Goal: Task Accomplishment & Management: Manage account settings

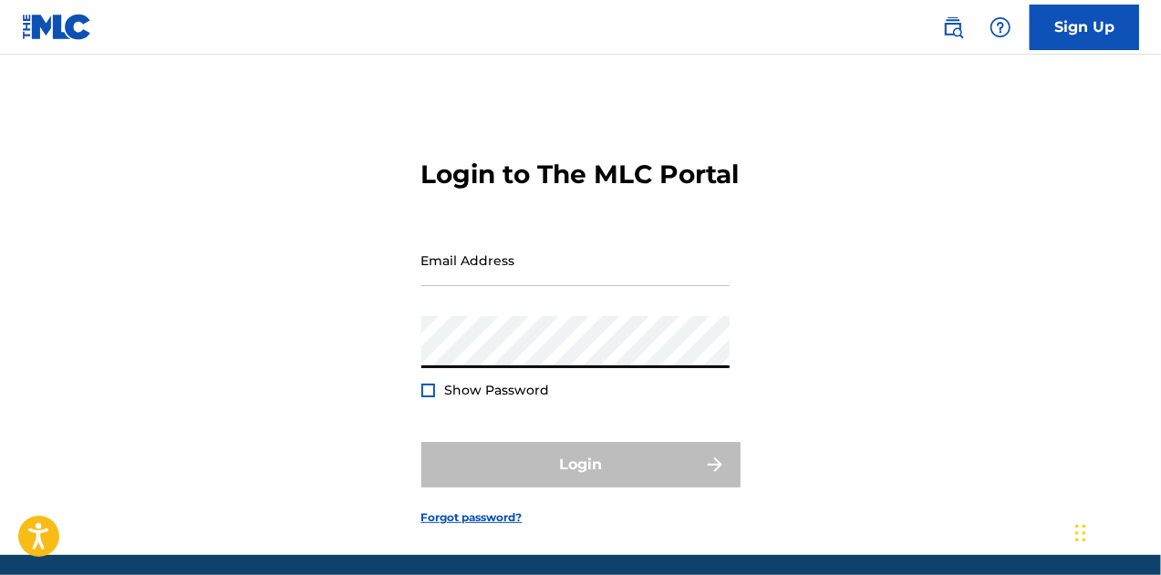
type input "[EMAIL_ADDRESS][DOMAIN_NAME]"
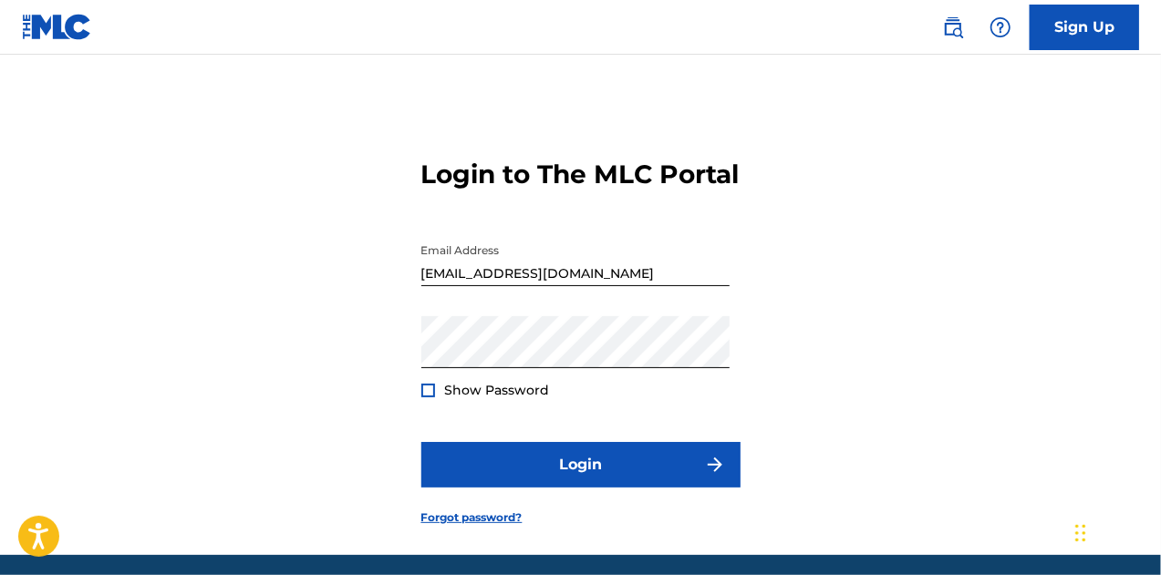
click at [427, 398] on div at bounding box center [428, 391] width 14 height 14
click at [429, 396] on img at bounding box center [428, 391] width 10 height 10
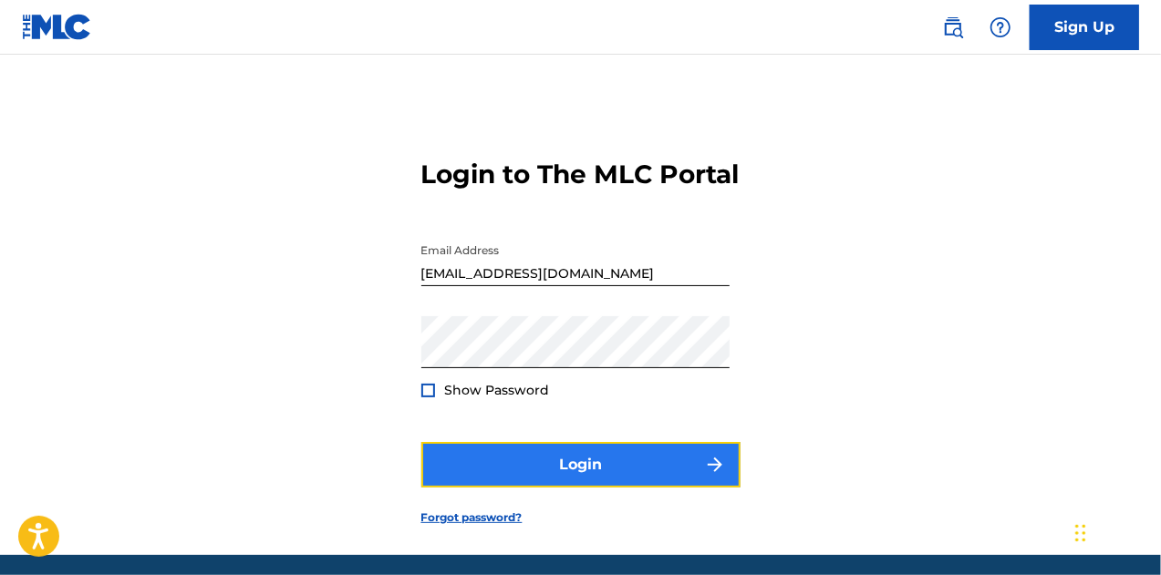
click at [546, 488] on button "Login" at bounding box center [580, 465] width 319 height 46
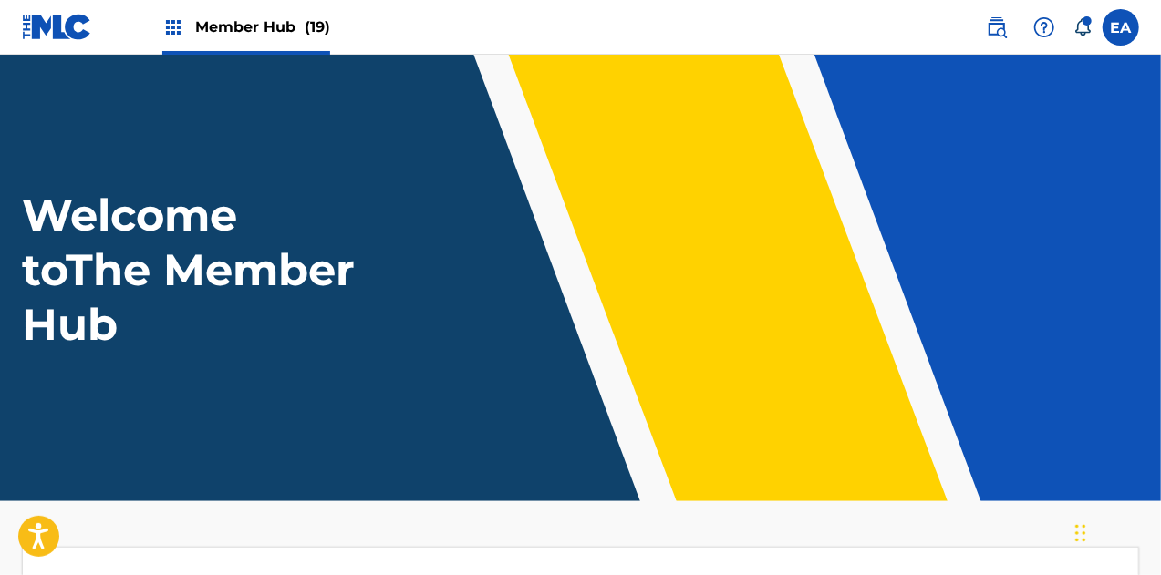
click at [233, 26] on span "Member Hub (19)" at bounding box center [262, 26] width 135 height 21
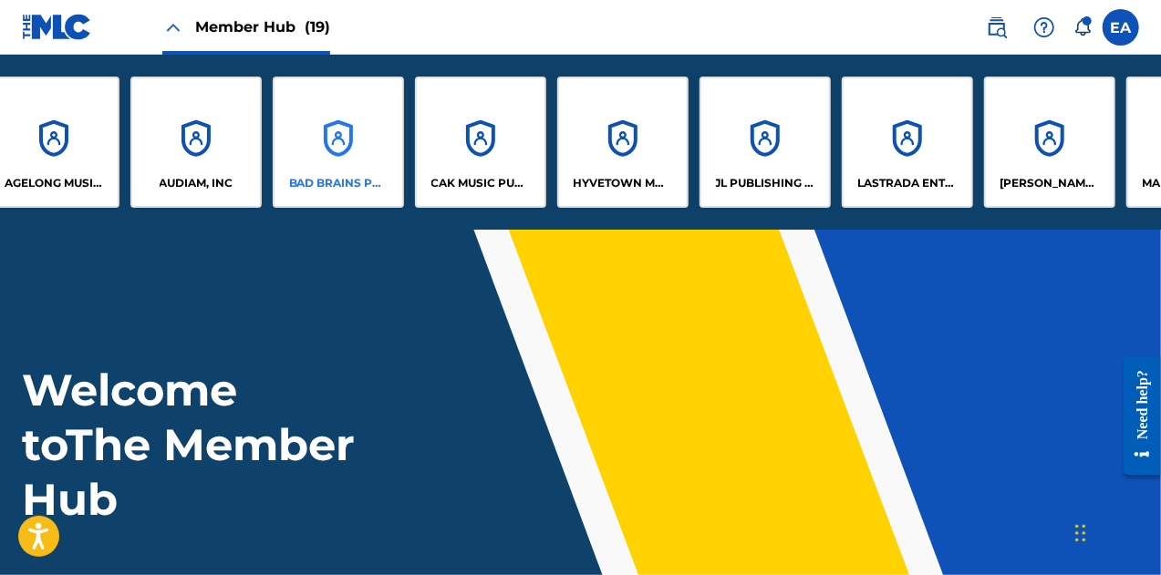
scroll to position [0, 40]
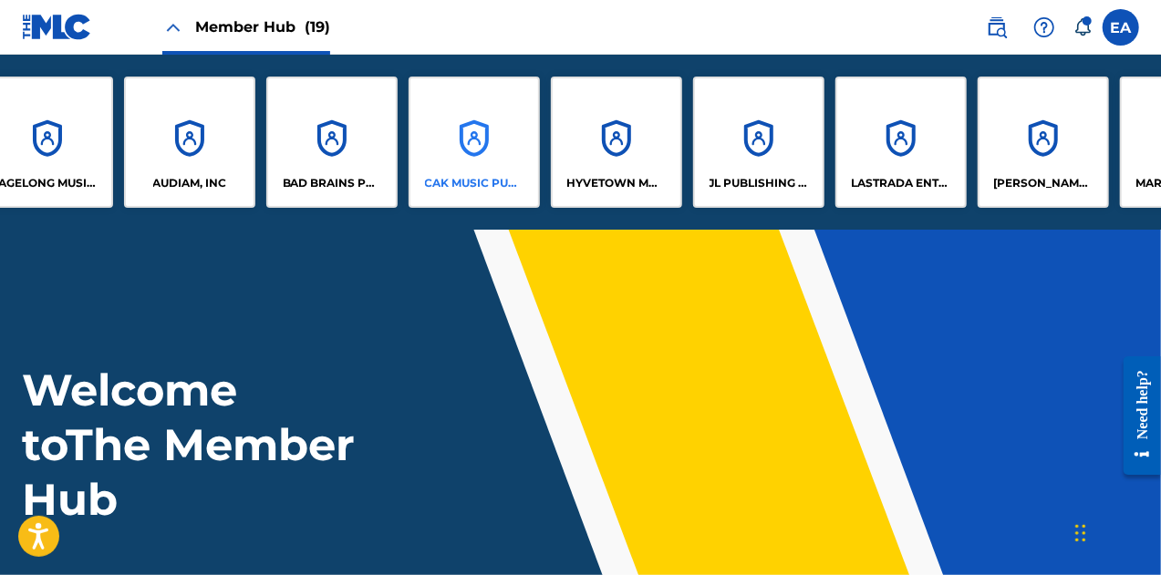
click at [454, 148] on div "CAK MUSIC PUBLISHING, INC" at bounding box center [474, 142] width 131 height 131
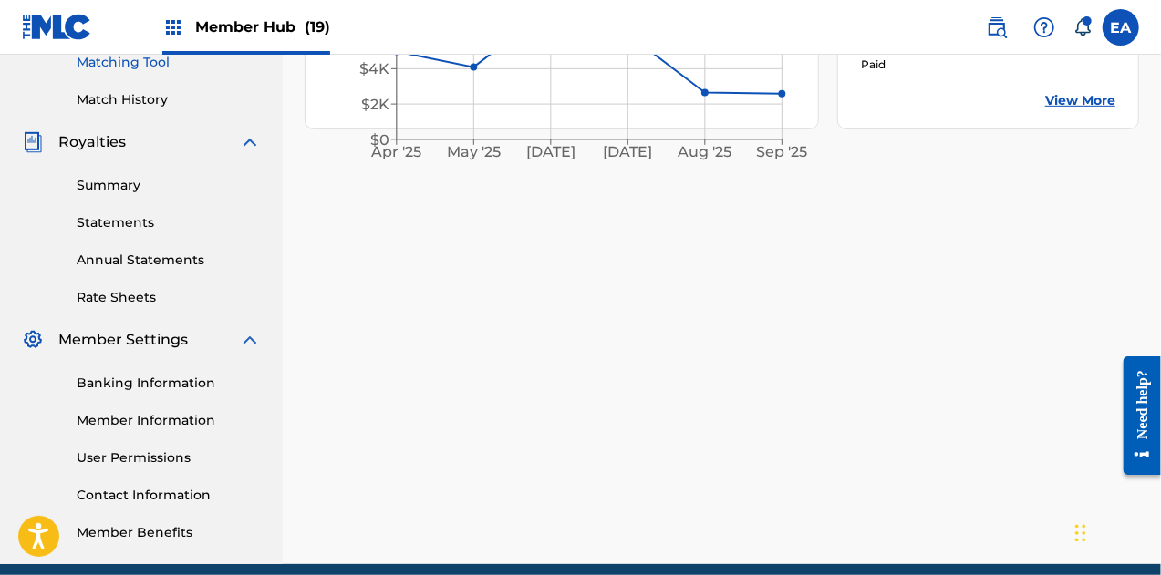
scroll to position [554, 0]
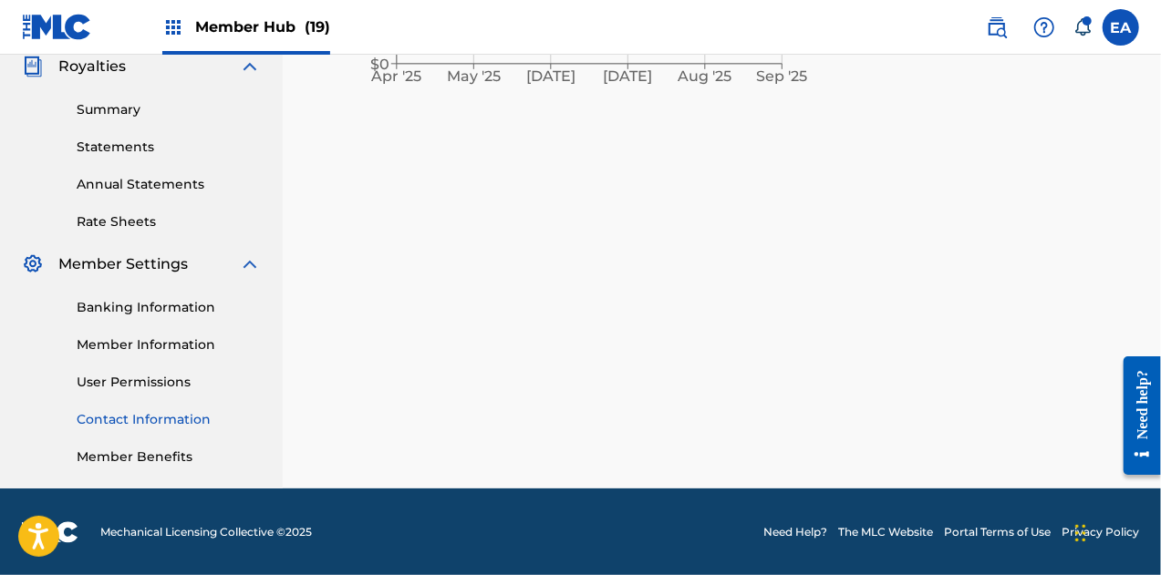
click at [144, 421] on link "Contact Information" at bounding box center [169, 419] width 184 height 19
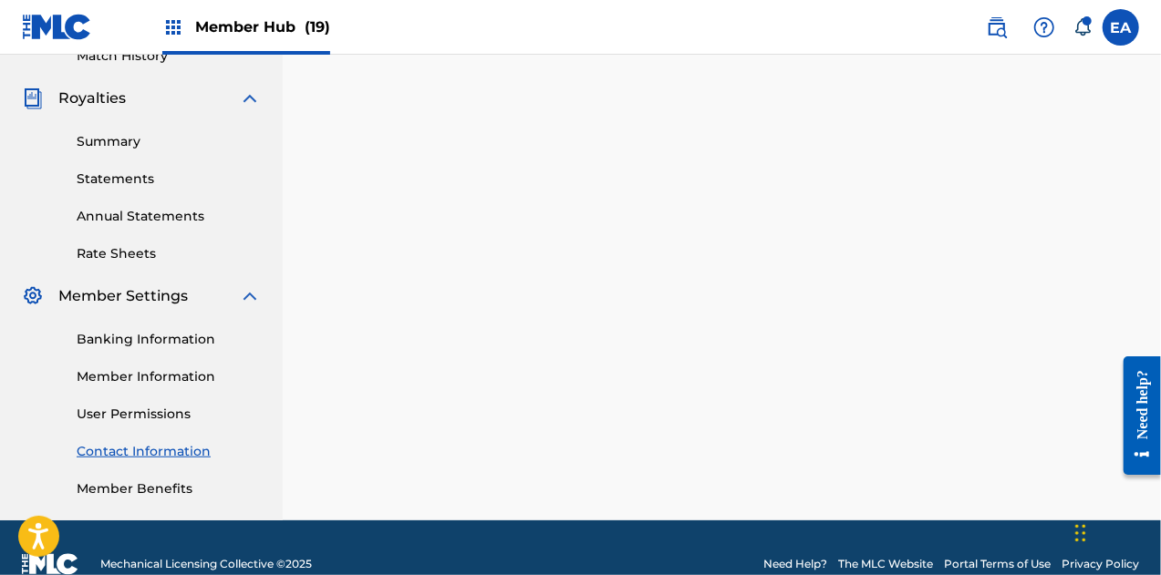
scroll to position [523, 0]
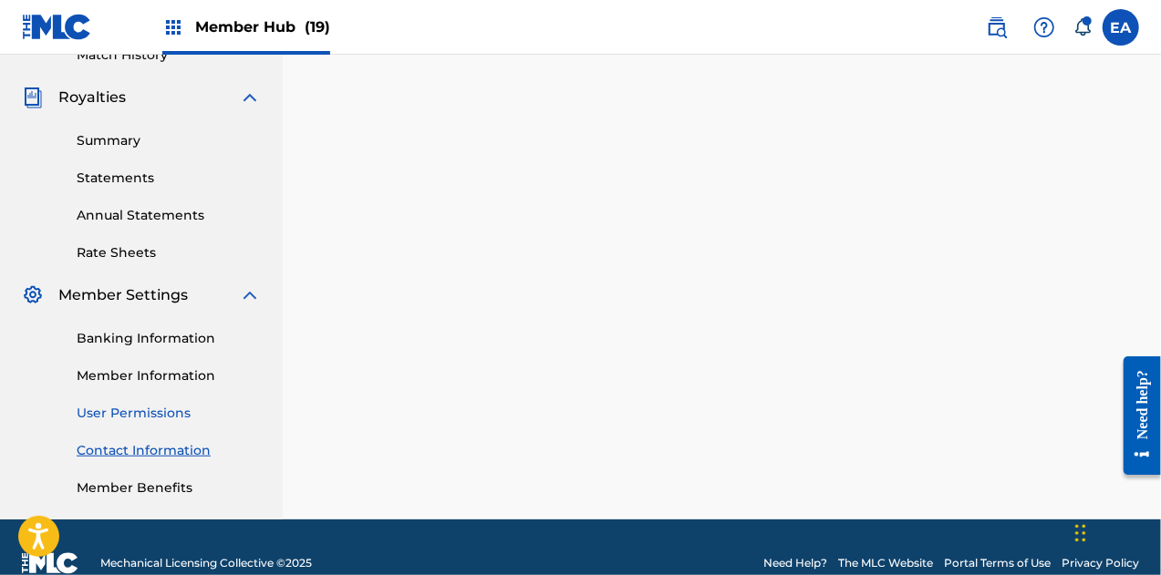
click at [146, 415] on link "User Permissions" at bounding box center [169, 413] width 184 height 19
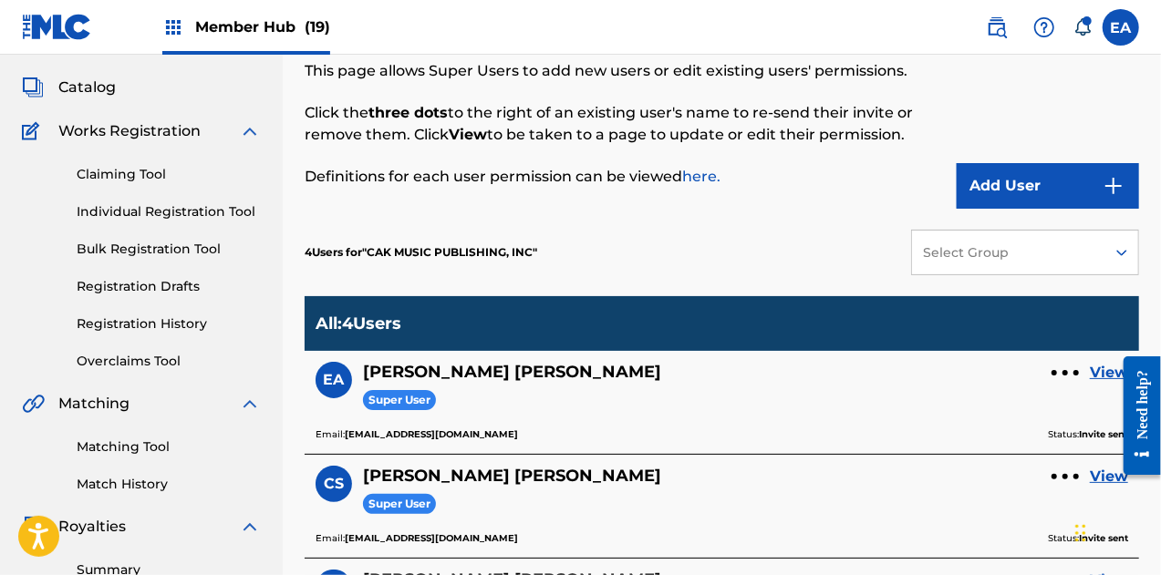
scroll to position [90, 0]
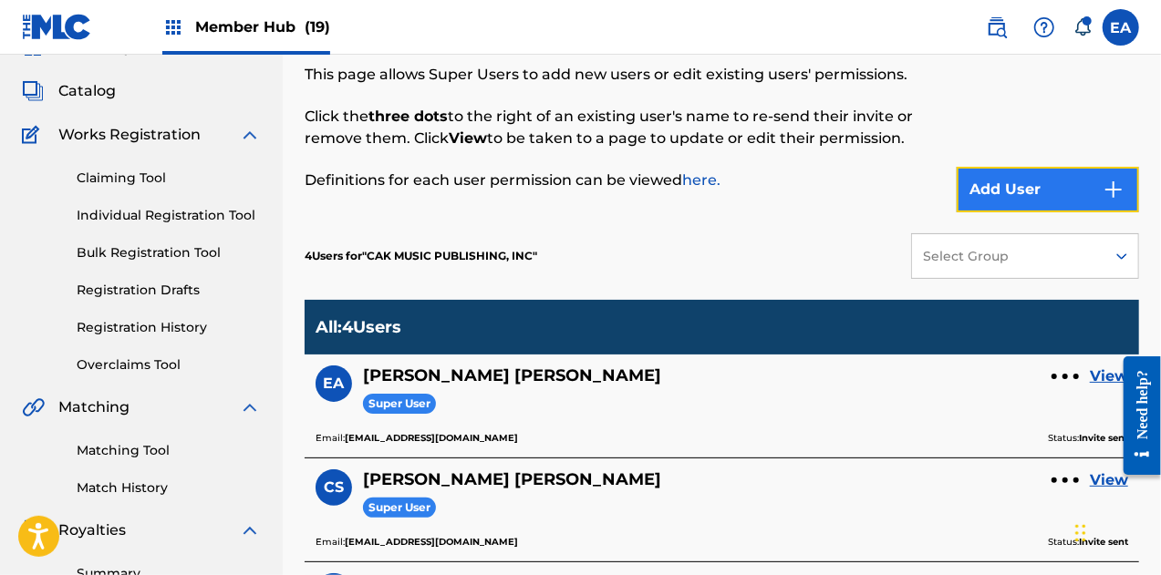
click at [1037, 171] on button "Add User" at bounding box center [1048, 190] width 182 height 46
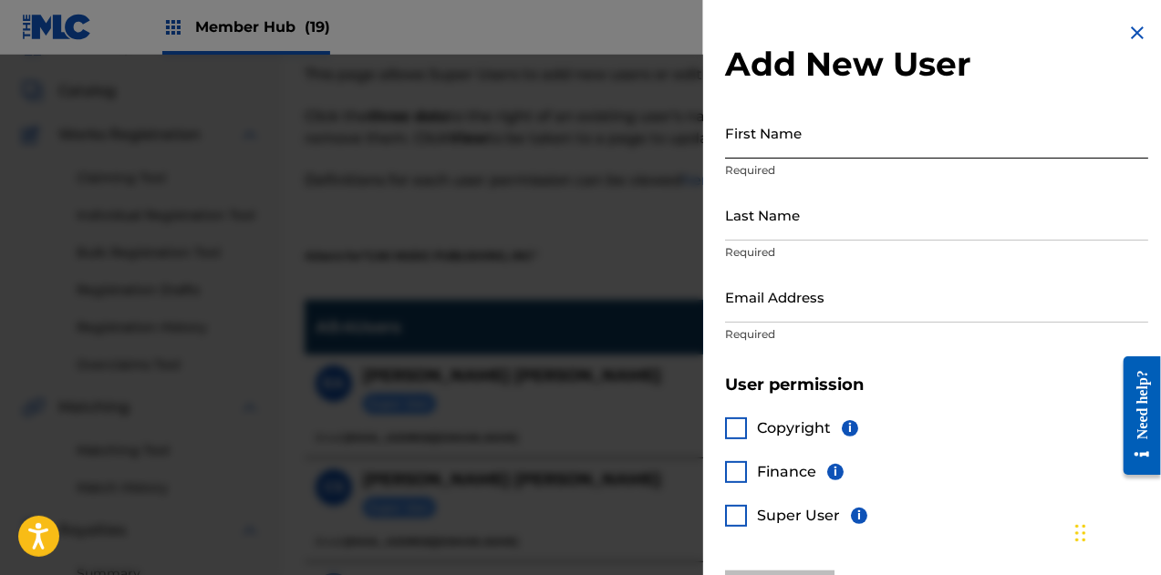
click at [768, 150] on input "First Name" at bounding box center [936, 133] width 423 height 52
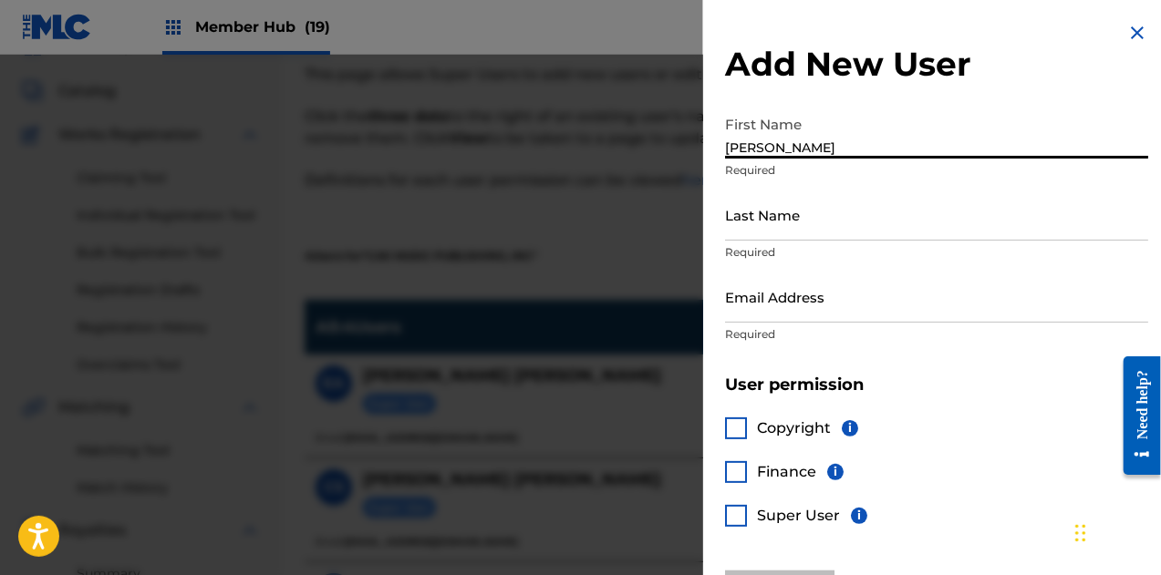
type input "[PERSON_NAME]"
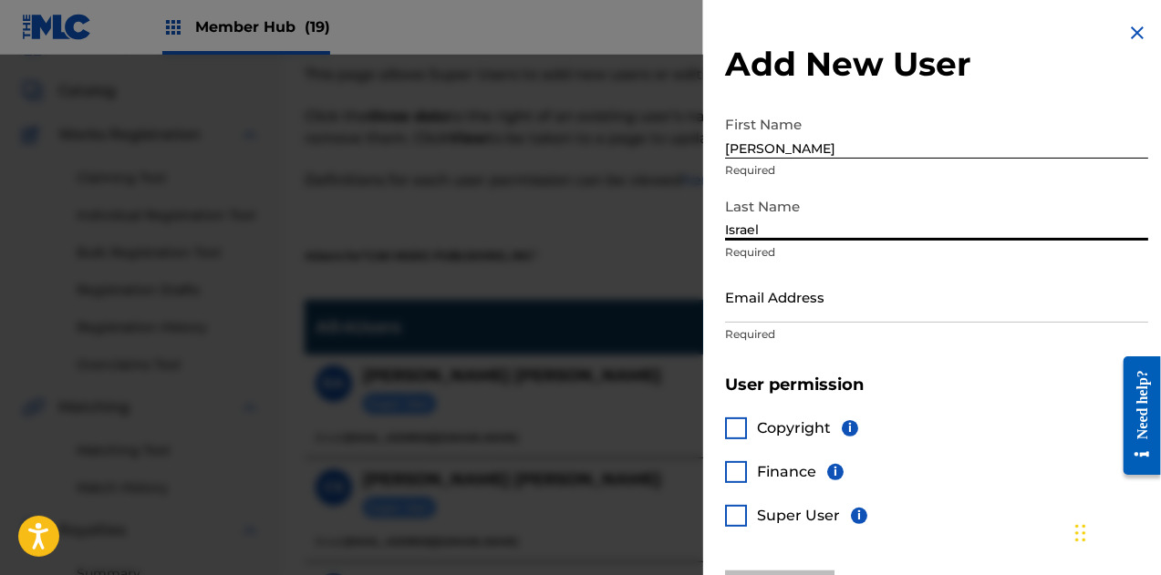
type input "Israel"
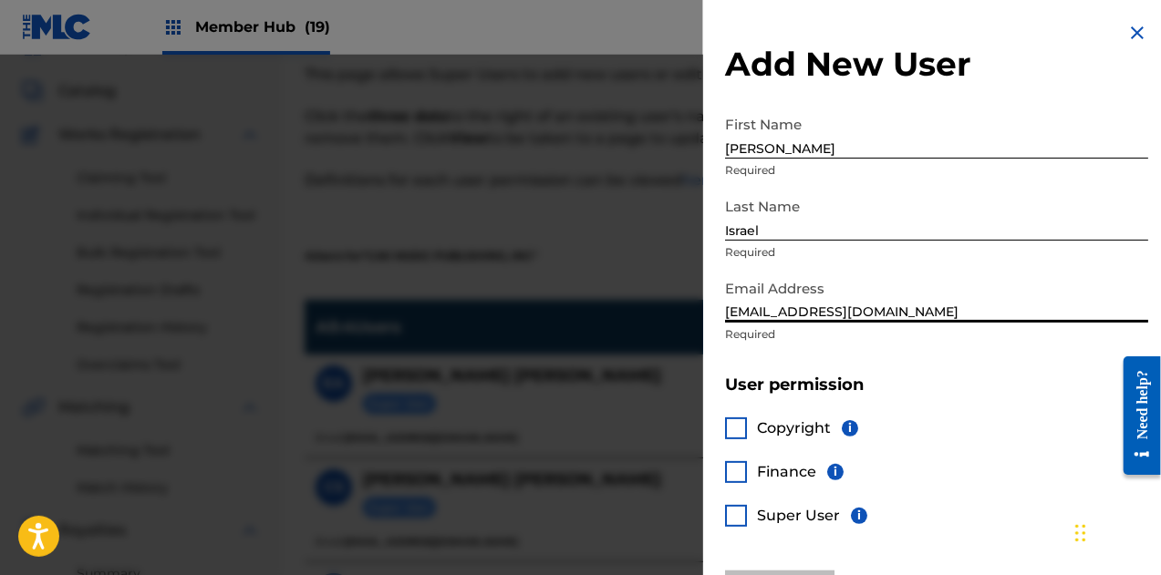
type input "[EMAIL_ADDRESS][DOMAIN_NAME]"
click at [728, 514] on div at bounding box center [736, 516] width 22 height 22
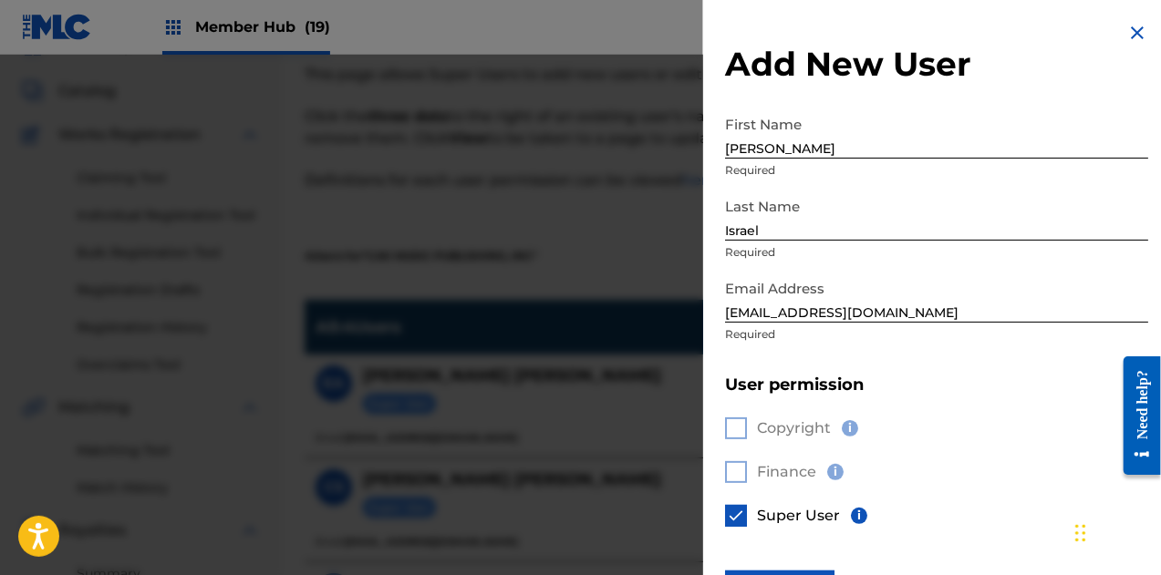
scroll to position [62, 0]
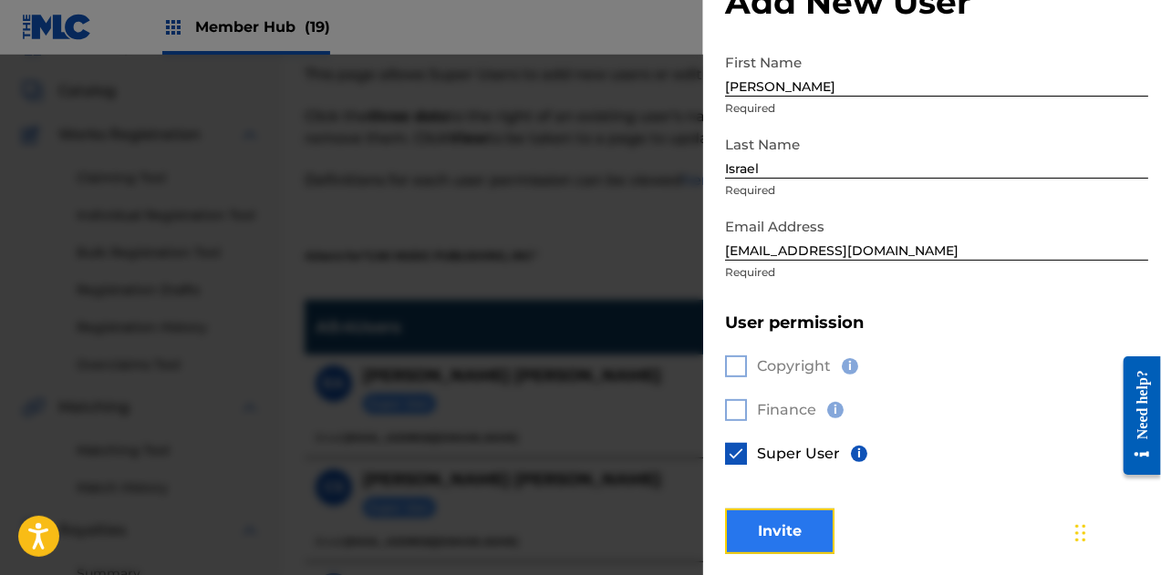
click at [762, 533] on button "Invite" at bounding box center [779, 532] width 109 height 46
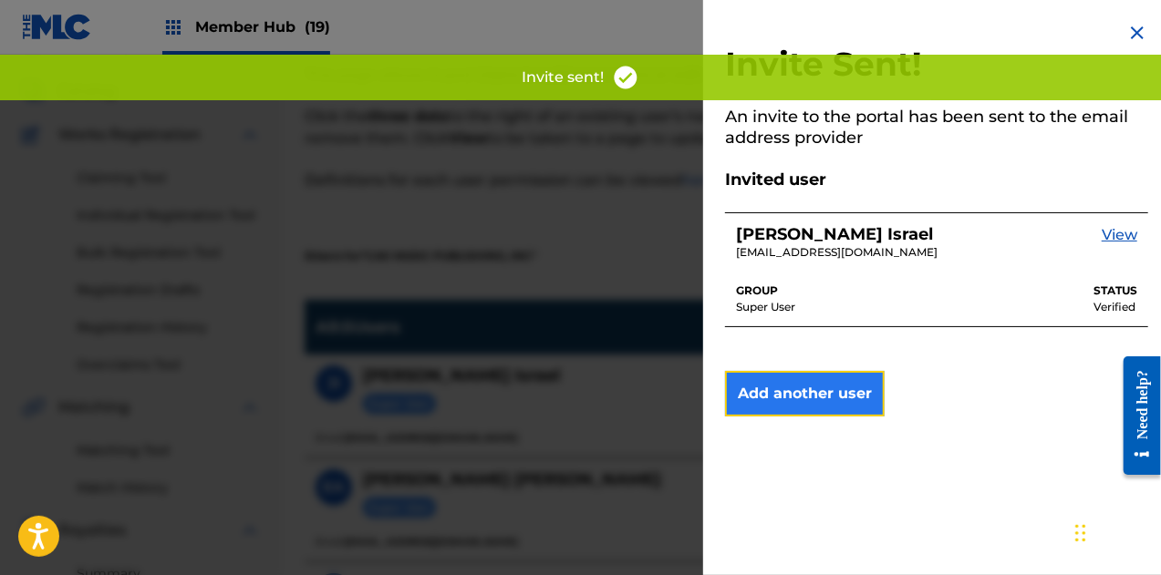
scroll to position [0, 0]
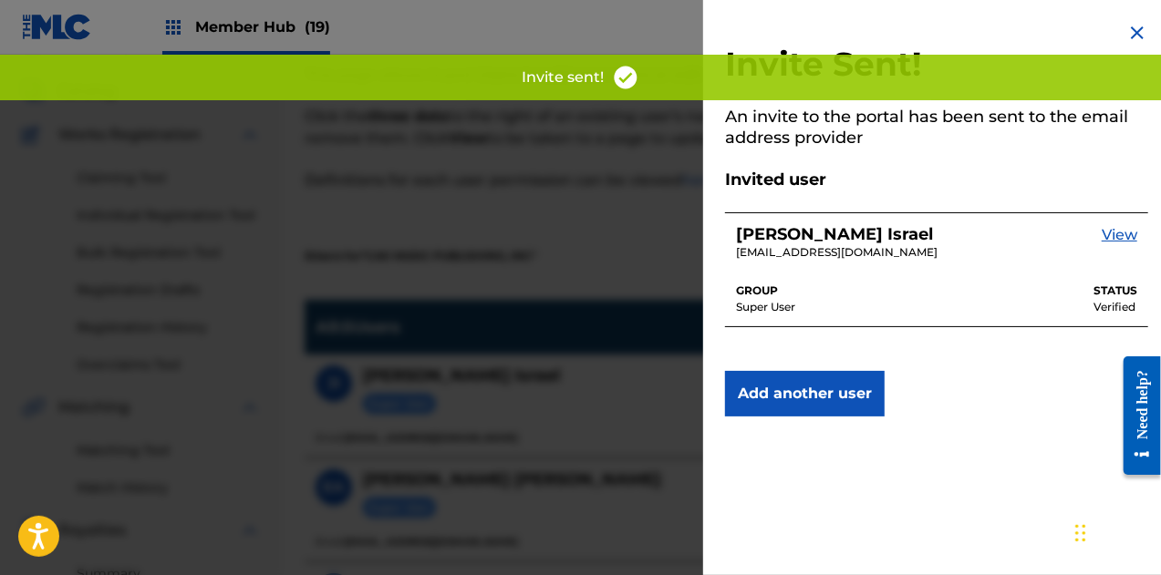
click at [1138, 34] on img at bounding box center [1137, 33] width 22 height 22
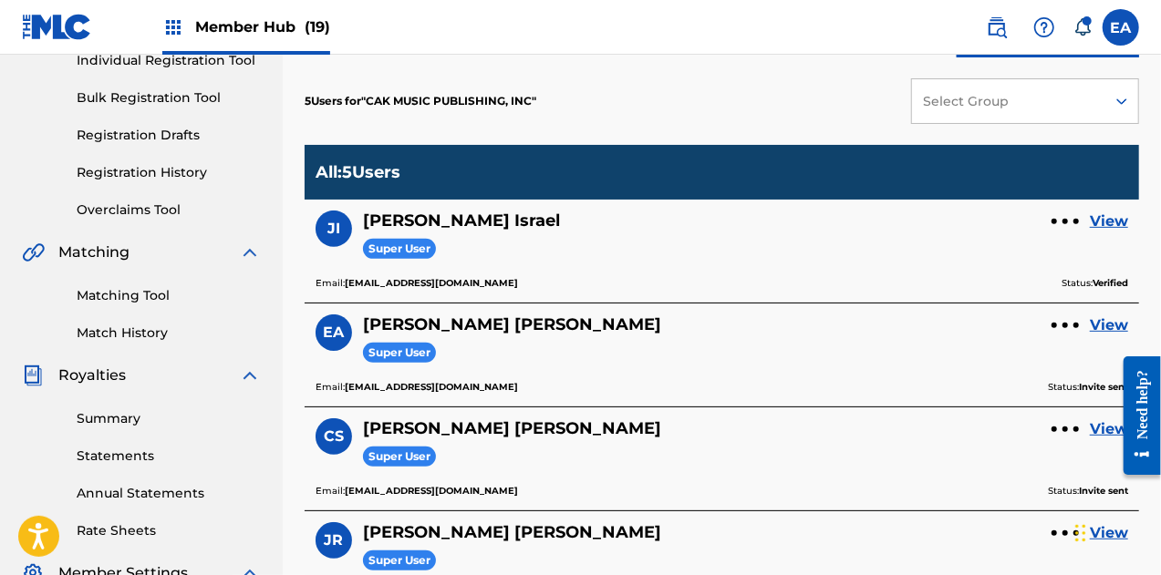
scroll to position [256, 0]
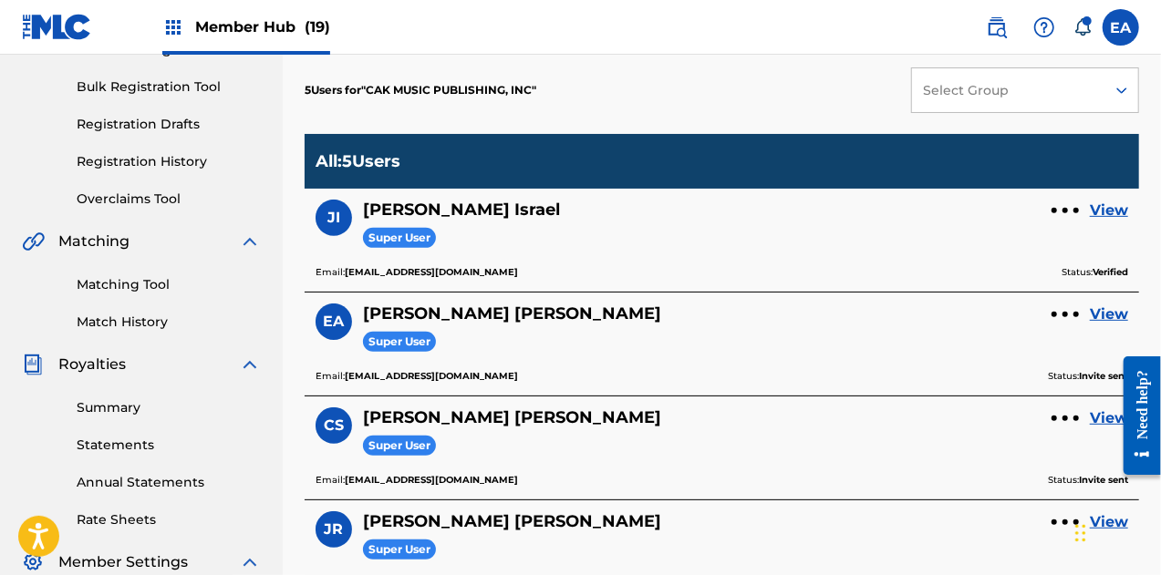
click at [516, 293] on div "EA [PERSON_NAME] Super User View Email: [EMAIL_ADDRESS][DOMAIN_NAME] Status: In…" at bounding box center [722, 345] width 834 height 104
click at [802, 176] on div "All : 5 Users" at bounding box center [722, 161] width 834 height 55
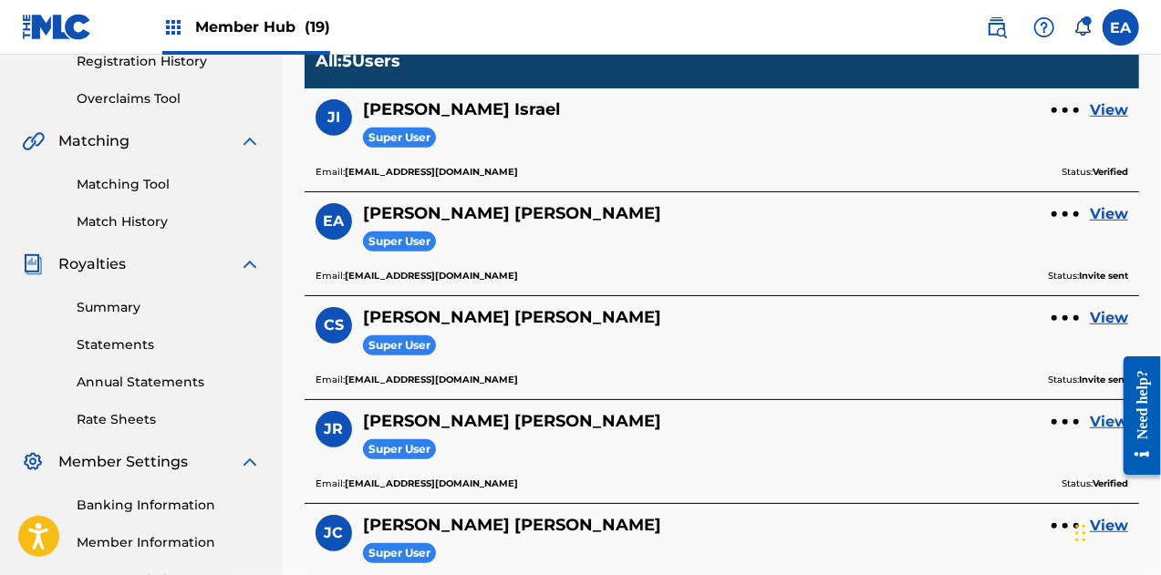
scroll to position [384, 0]
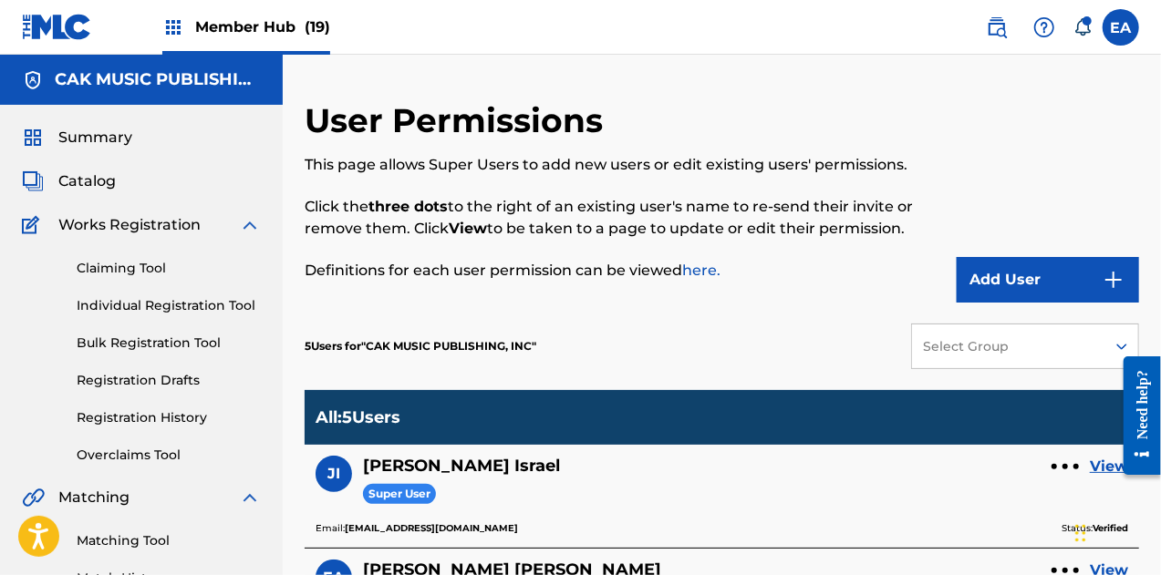
click at [141, 74] on h5 "CAK MUSIC PUBLISHING, INC" at bounding box center [158, 79] width 206 height 21
click at [91, 147] on span "Summary" at bounding box center [95, 138] width 74 height 22
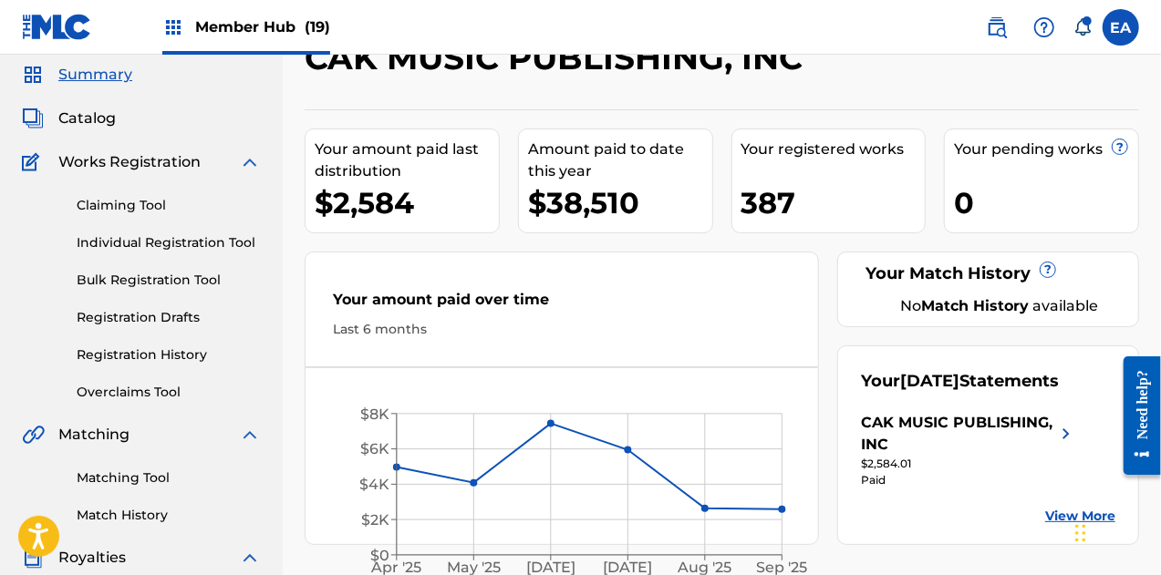
scroll to position [62, 0]
click at [100, 119] on span "Catalog" at bounding box center [86, 120] width 57 height 22
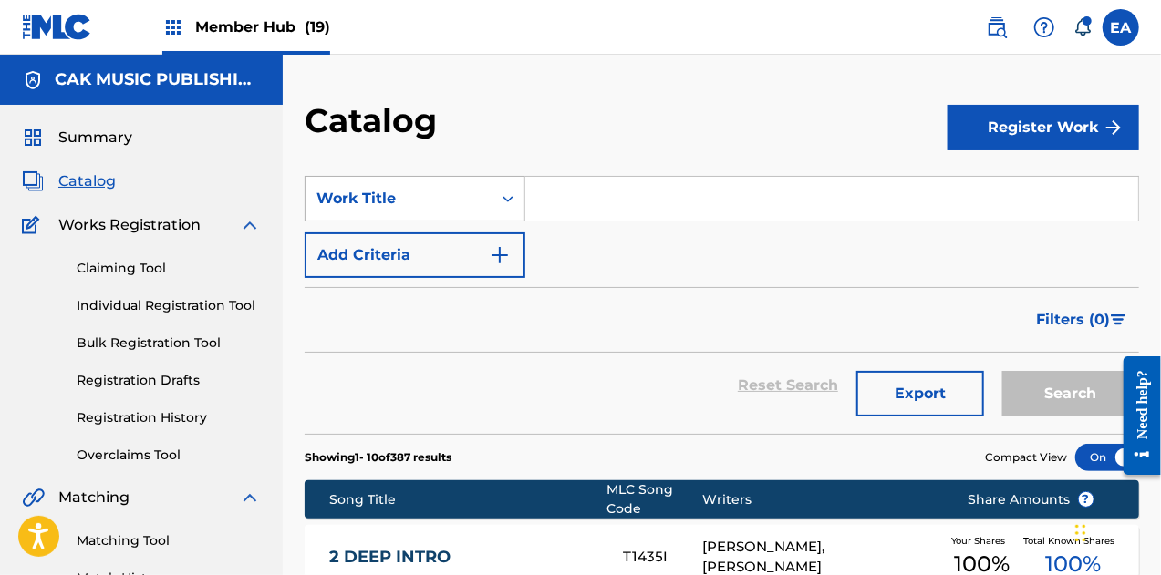
click at [445, 197] on div "Work Title" at bounding box center [398, 199] width 164 height 22
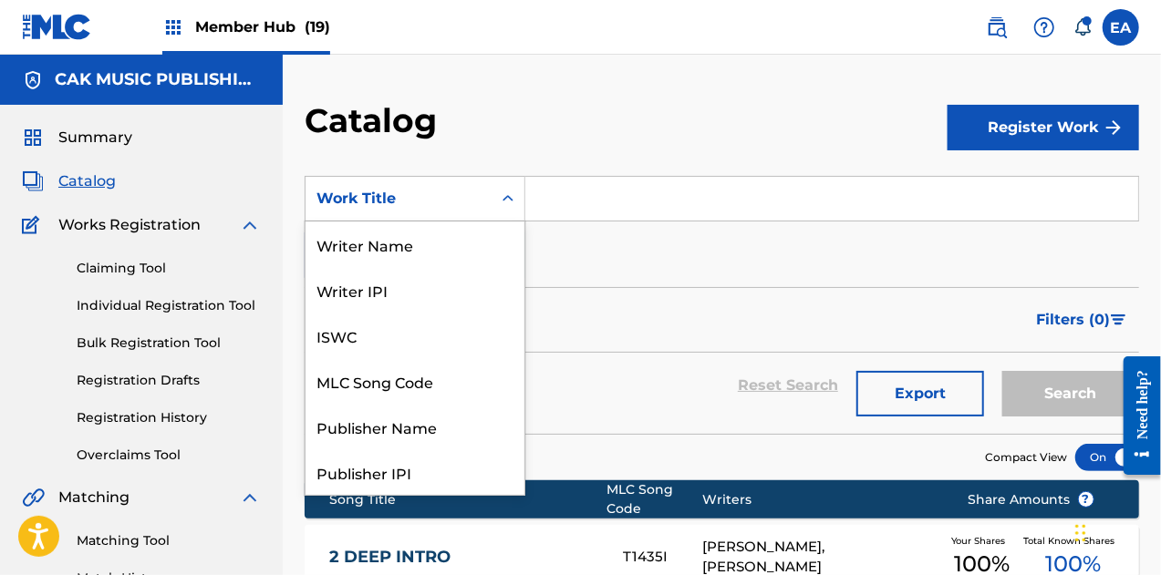
scroll to position [274, 0]
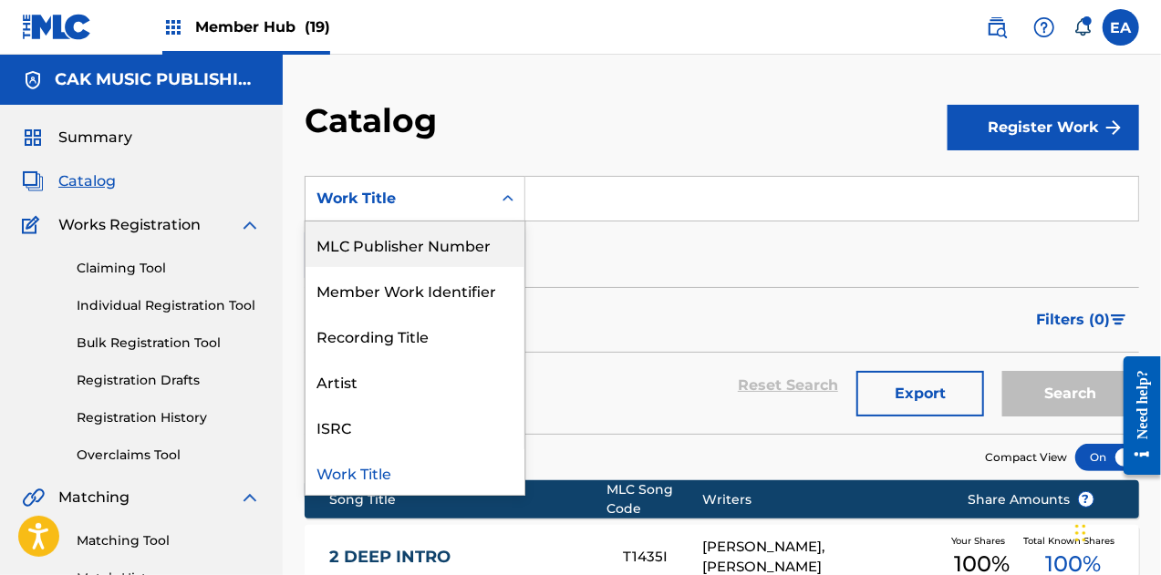
click at [458, 237] on div "MLC Publisher Number" at bounding box center [414, 245] width 219 height 46
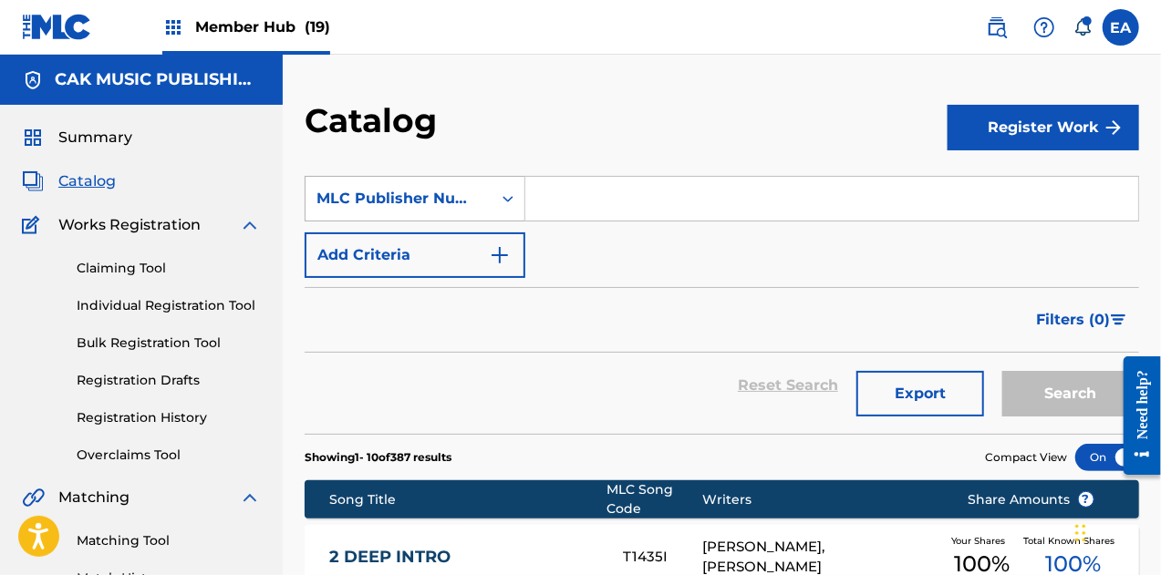
click at [505, 191] on icon "Search Form" at bounding box center [508, 199] width 18 height 18
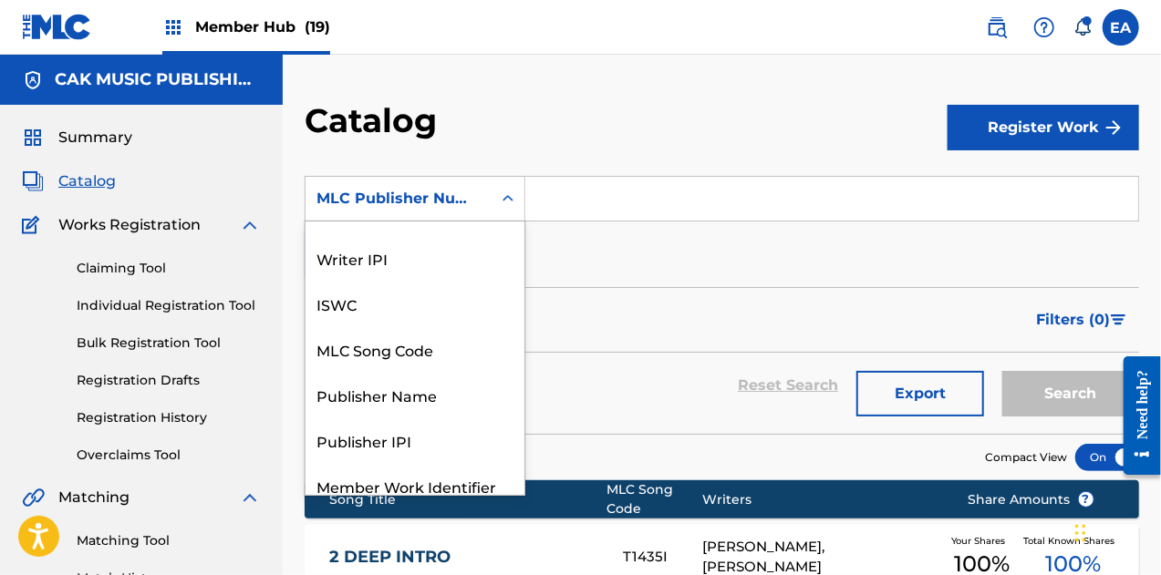
scroll to position [0, 0]
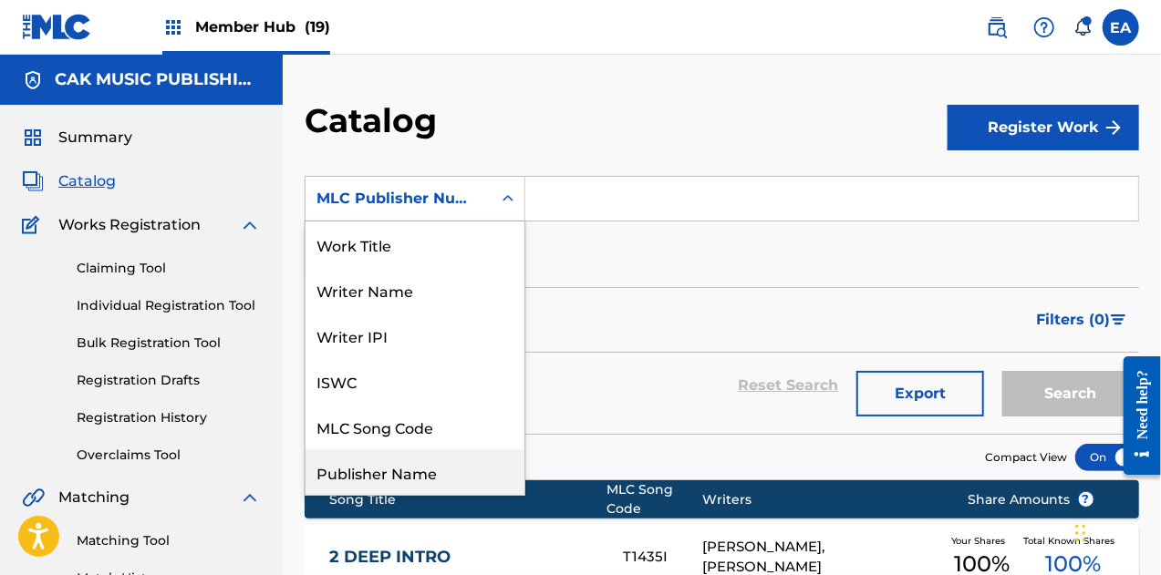
click at [407, 468] on div "Publisher Name" at bounding box center [414, 473] width 219 height 46
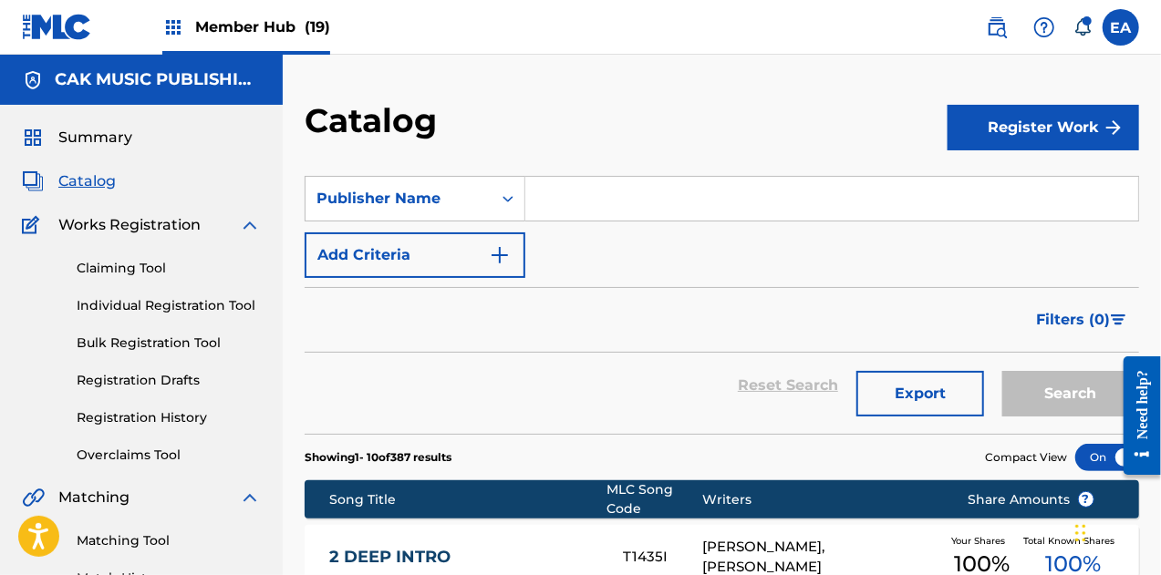
click at [559, 222] on div "SearchWithCriteriae8860e30-3149-4e15-9015-2ff5d1d7f385 Publisher Name Add Crite…" at bounding box center [722, 227] width 834 height 102
click at [565, 215] on input "Search Form" at bounding box center [831, 199] width 613 height 44
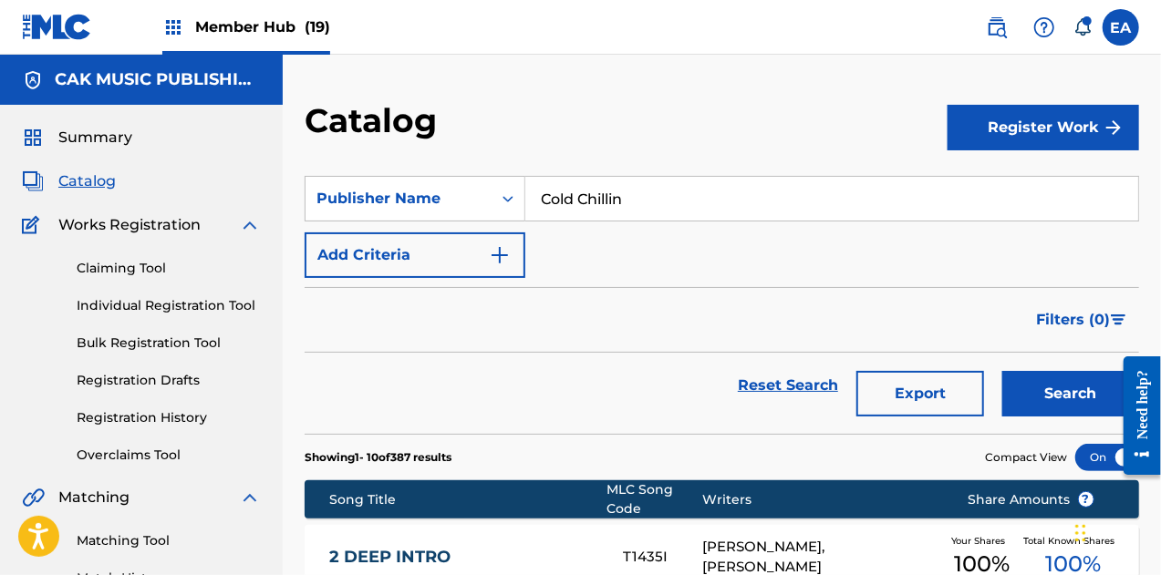
type input "Cold Chillin"
click at [1002, 371] on button "Search" at bounding box center [1070, 394] width 137 height 46
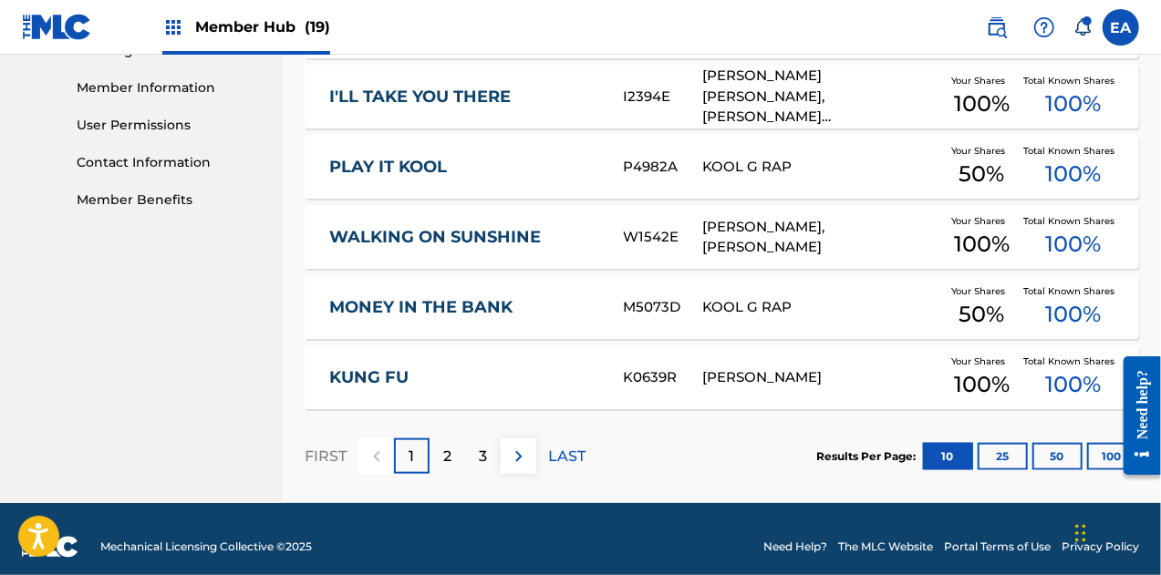
scroll to position [818, 0]
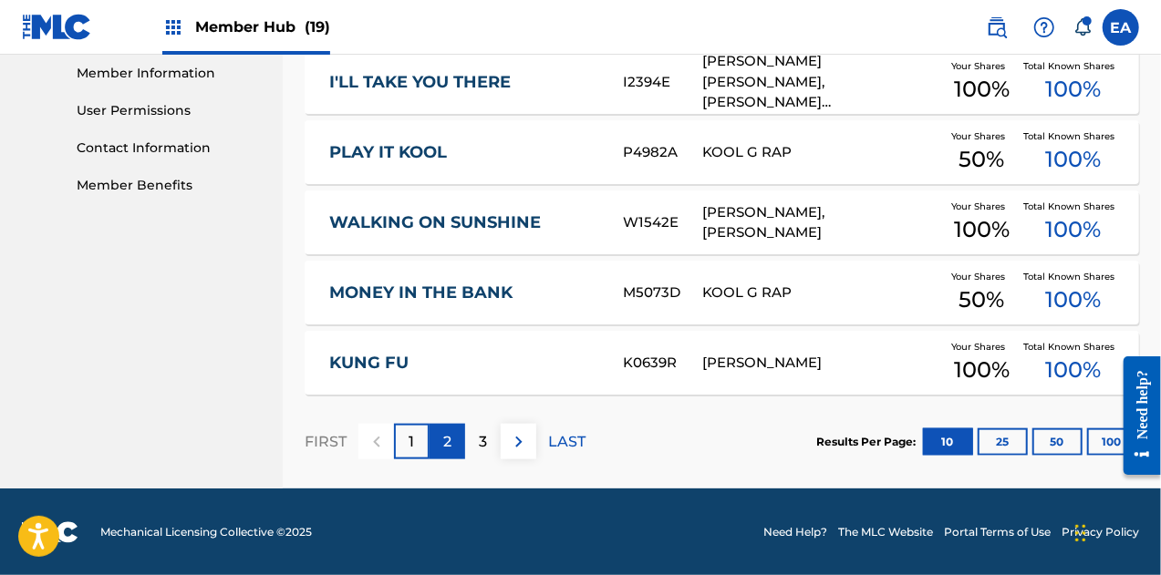
click at [441, 449] on div "2" at bounding box center [447, 442] width 36 height 36
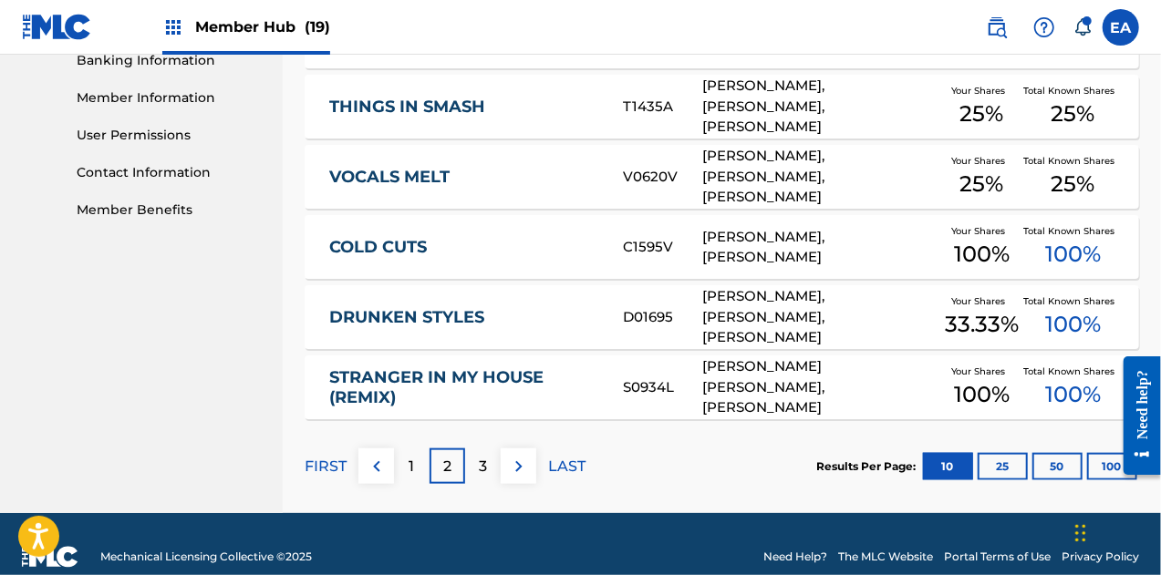
scroll to position [826, 0]
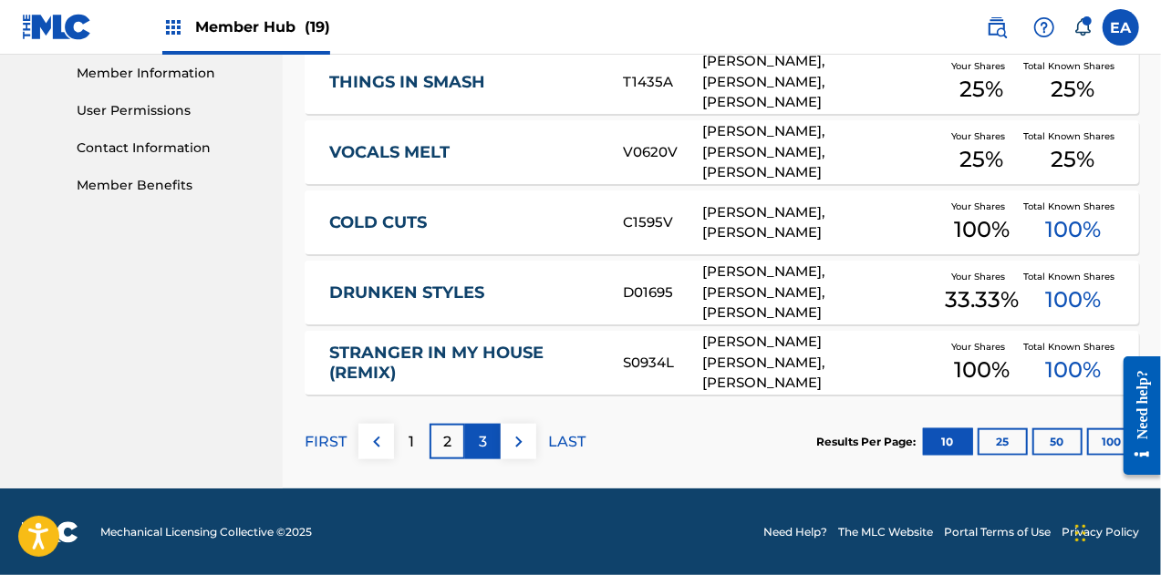
click at [476, 450] on div "3" at bounding box center [483, 442] width 36 height 36
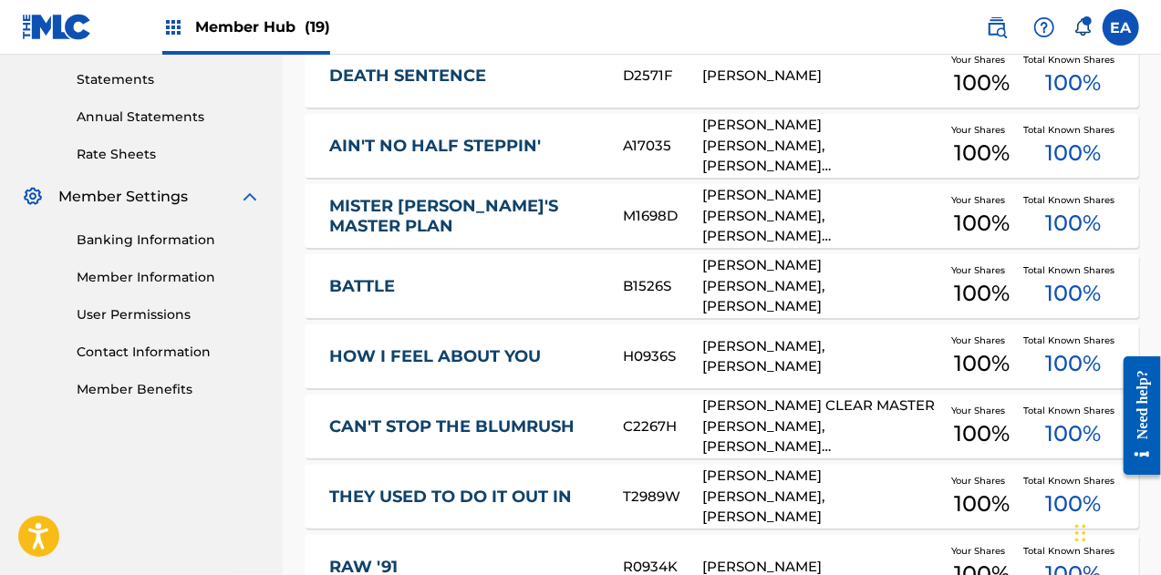
scroll to position [616, 0]
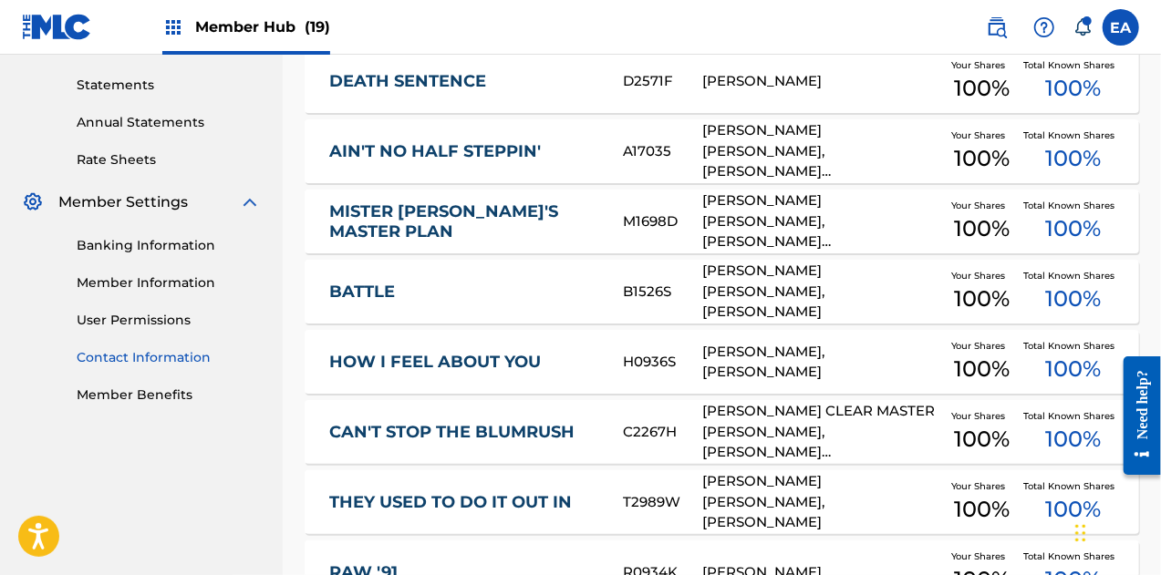
click at [121, 357] on link "Contact Information" at bounding box center [169, 357] width 184 height 19
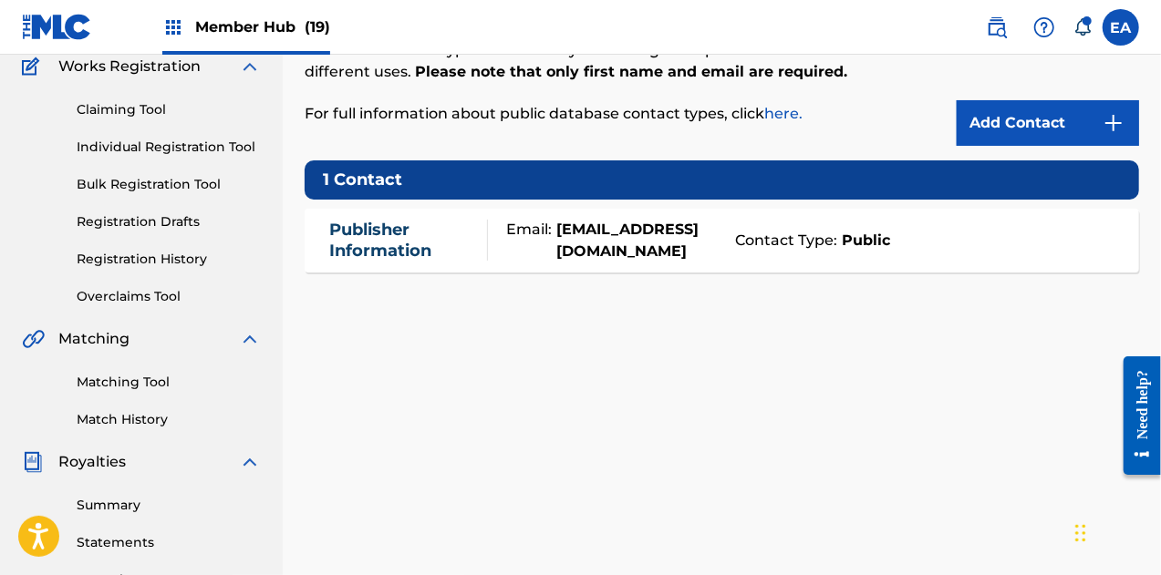
scroll to position [162, 0]
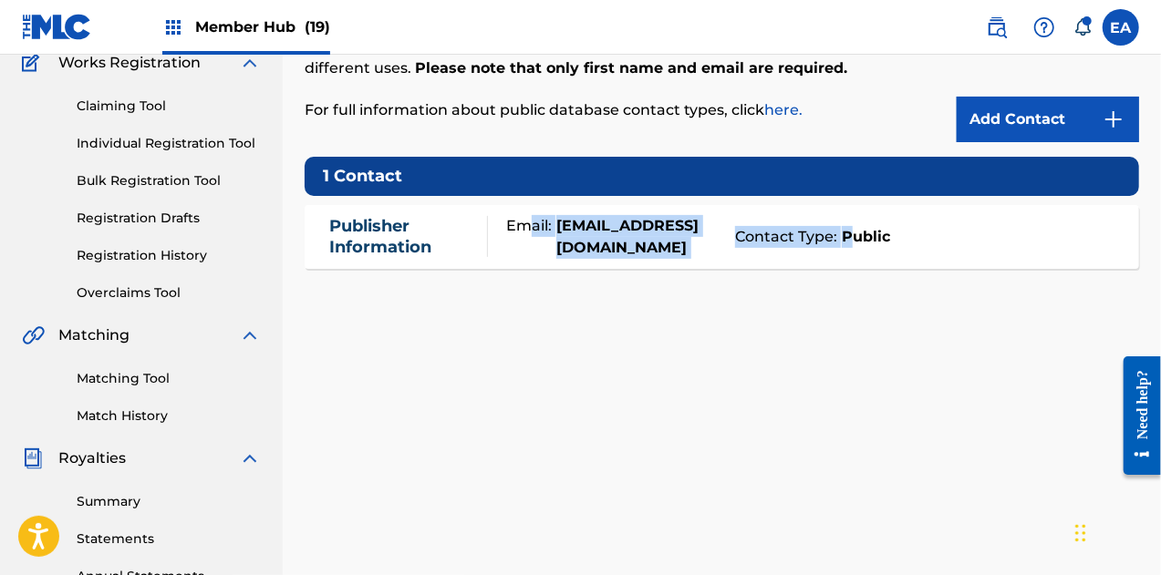
click at [868, 277] on div "Contacts Per regulatory requirements, song owners must make some contact inform…" at bounding box center [722, 409] width 834 height 943
click at [626, 313] on div "Contacts Per regulatory requirements, song owners must make some contact inform…" at bounding box center [722, 409] width 834 height 943
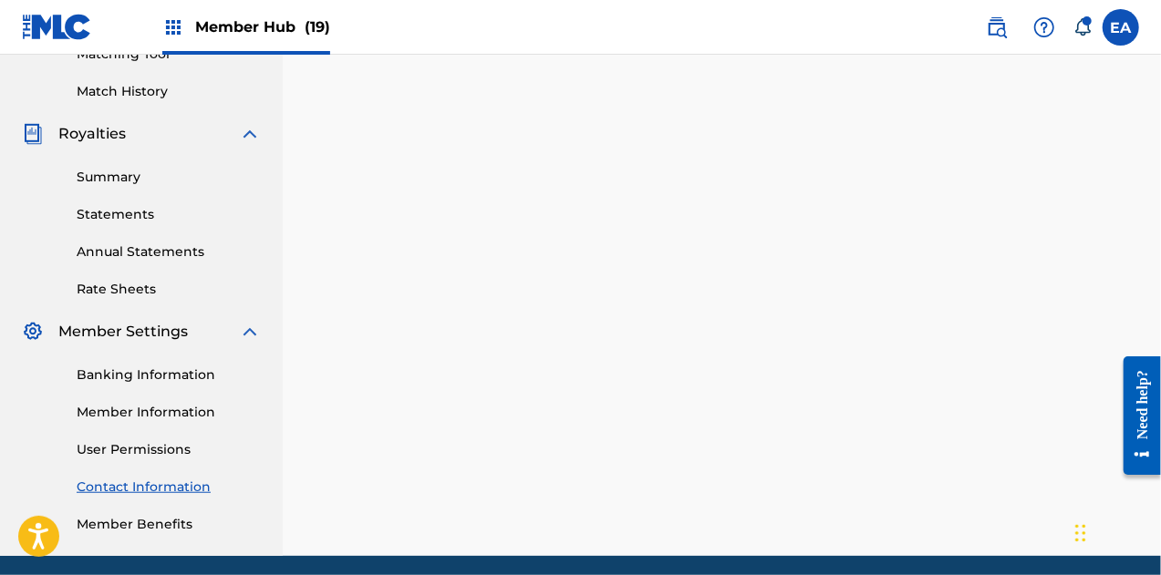
scroll to position [554, 0]
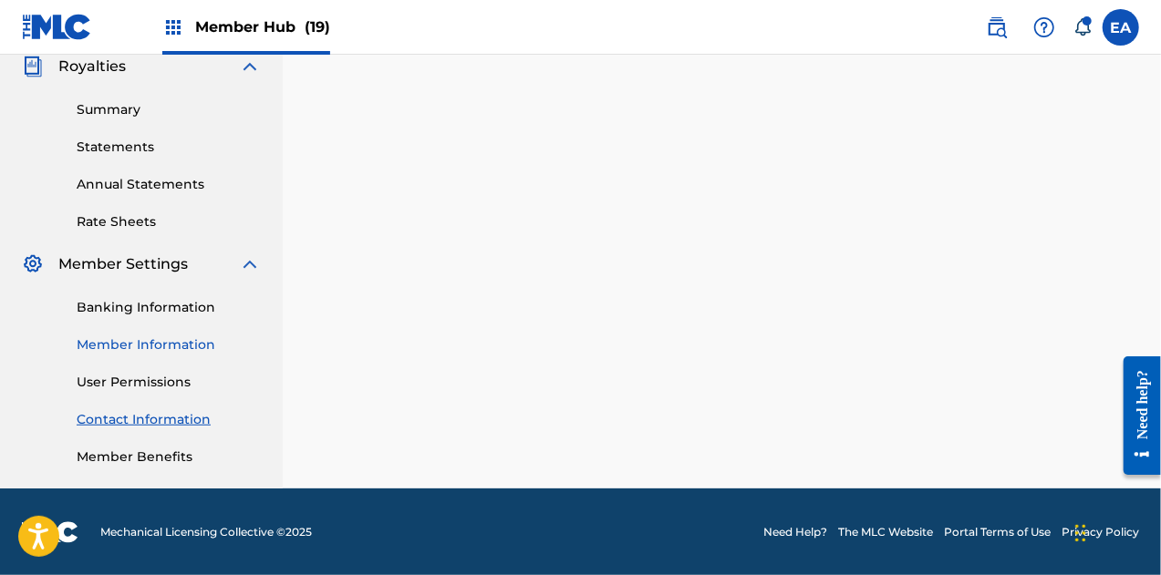
click at [133, 349] on link "Member Information" at bounding box center [169, 345] width 184 height 19
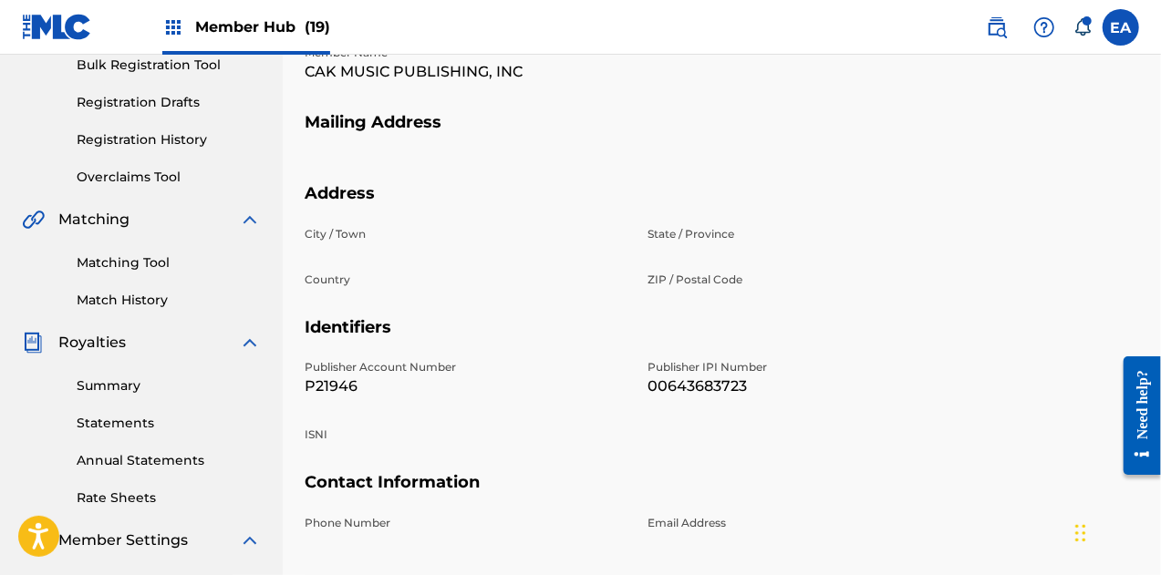
scroll to position [295, 0]
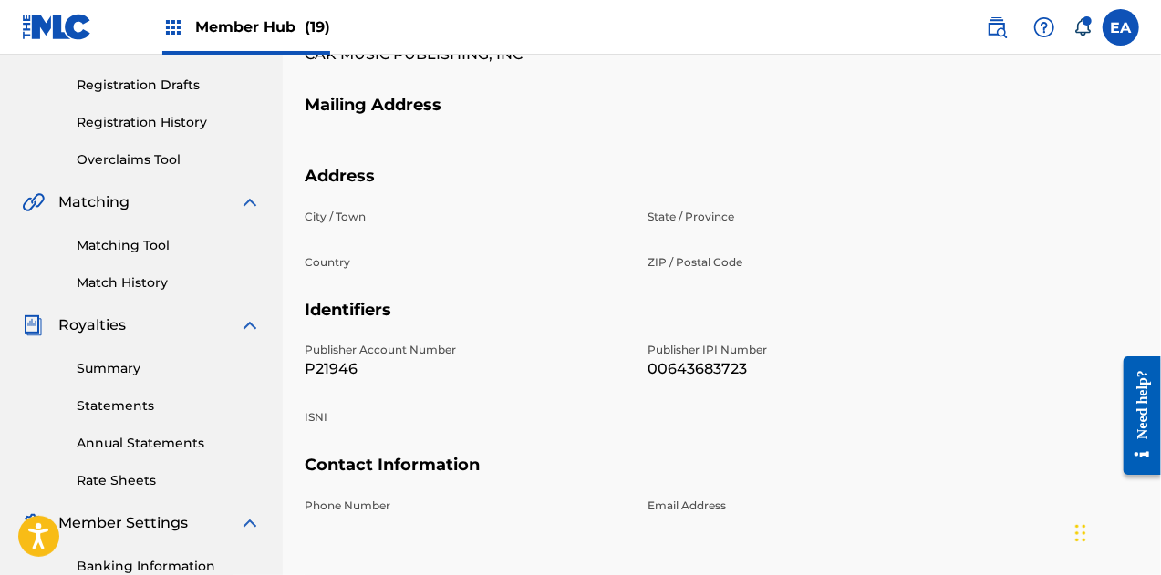
click at [317, 372] on p "P21946" at bounding box center [465, 369] width 321 height 22
copy p "P21946"
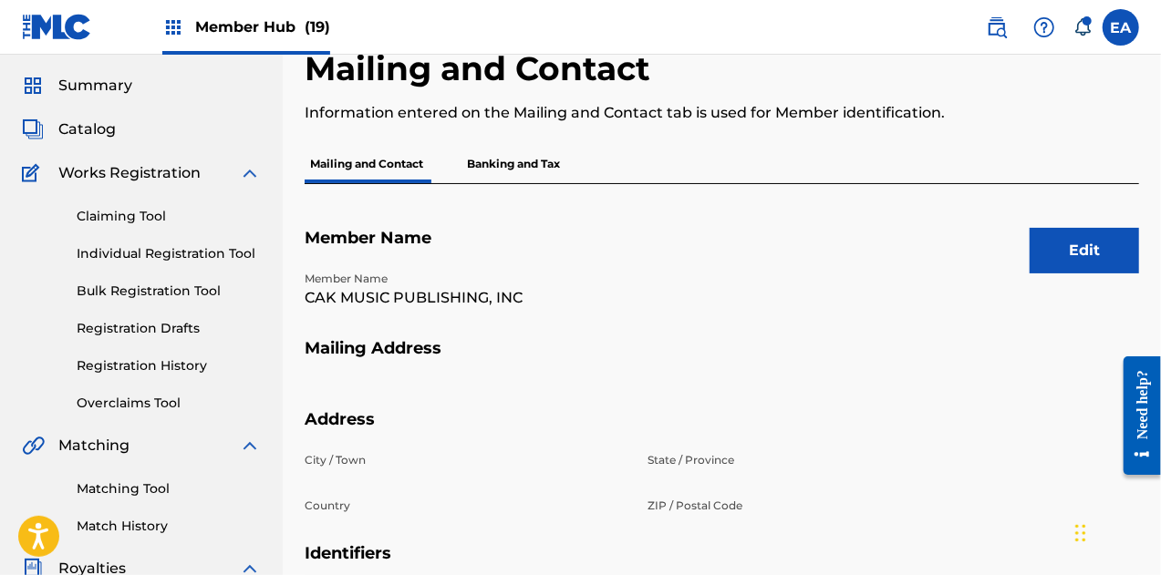
scroll to position [54, 0]
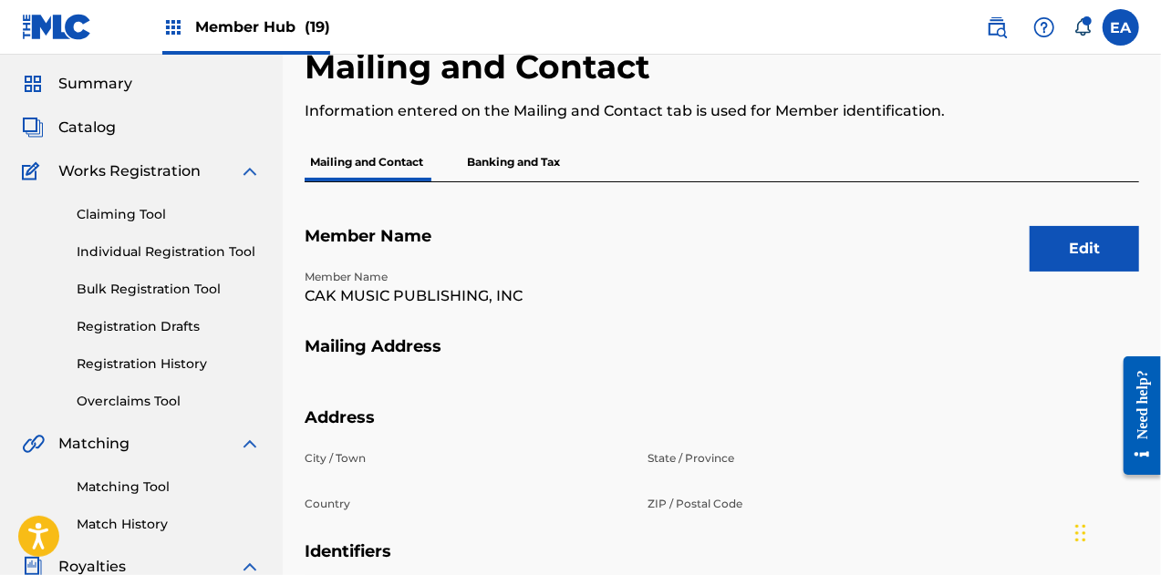
click at [510, 182] on div "Edit Member Name Member Name CAK MUSIC PUBLISHING, INC Mailing Address Address …" at bounding box center [722, 505] width 834 height 646
click at [511, 167] on p "Banking and Tax" at bounding box center [513, 162] width 104 height 38
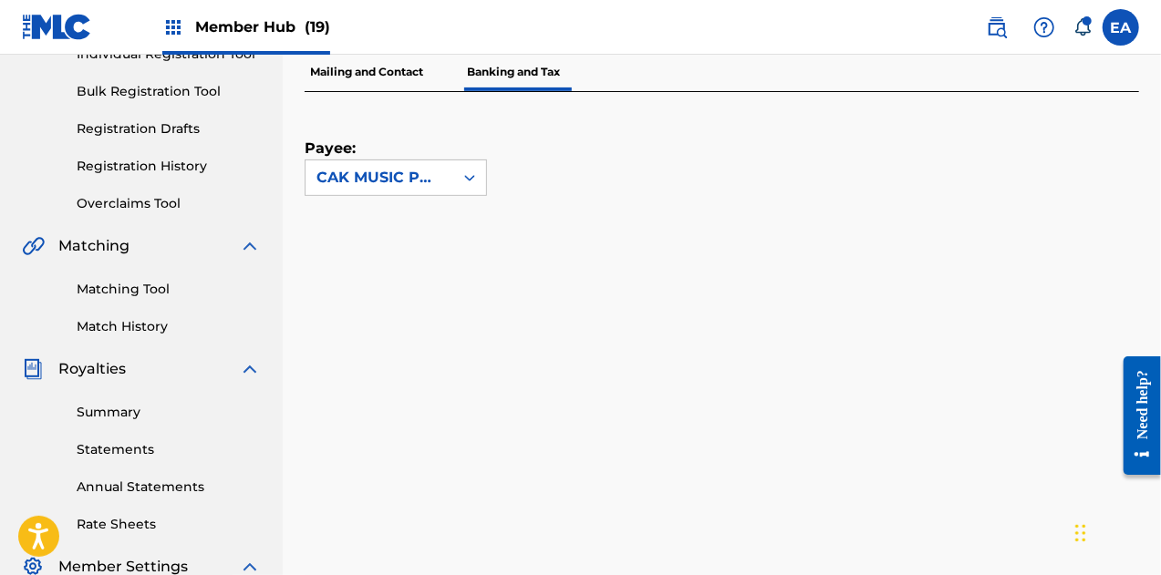
scroll to position [254, 0]
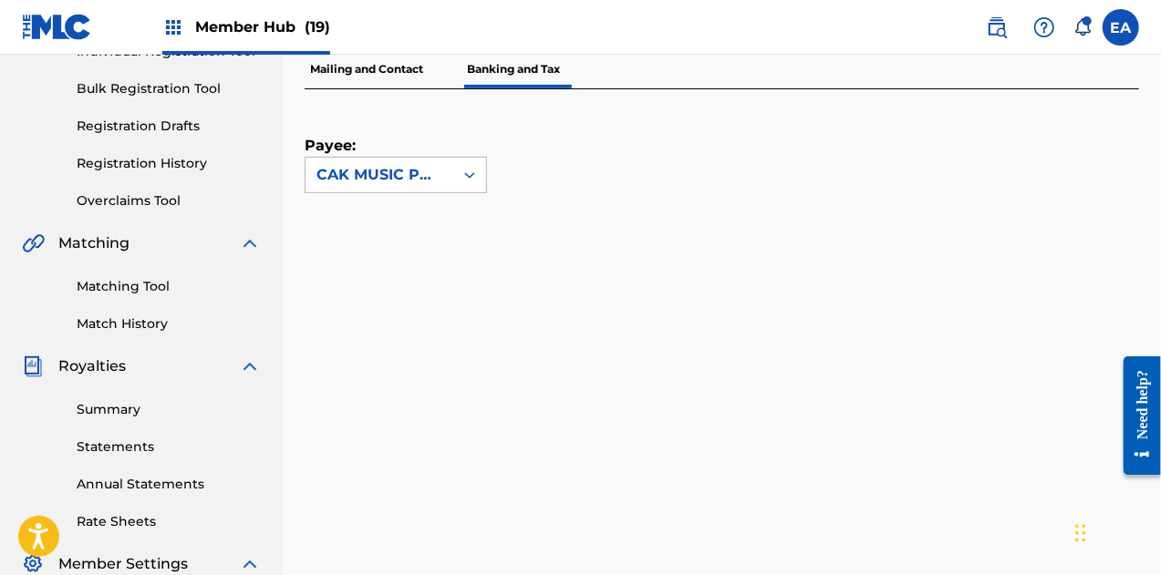
click at [456, 171] on div at bounding box center [469, 175] width 33 height 33
click at [406, 216] on div "CAK MUSIC PUBLISHING, INC" at bounding box center [395, 226] width 181 height 67
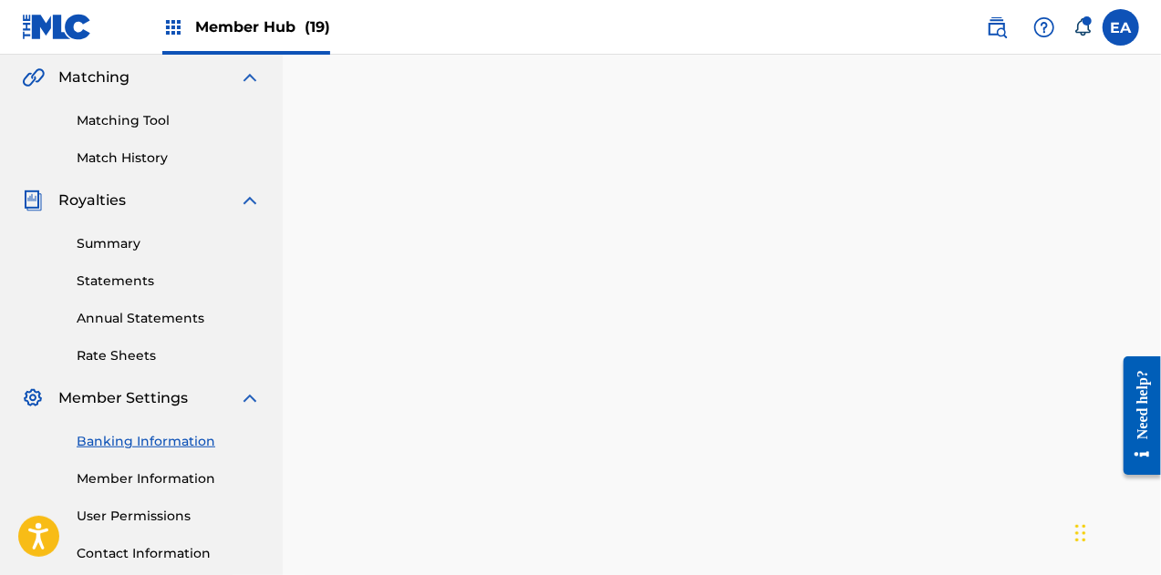
scroll to position [409, 0]
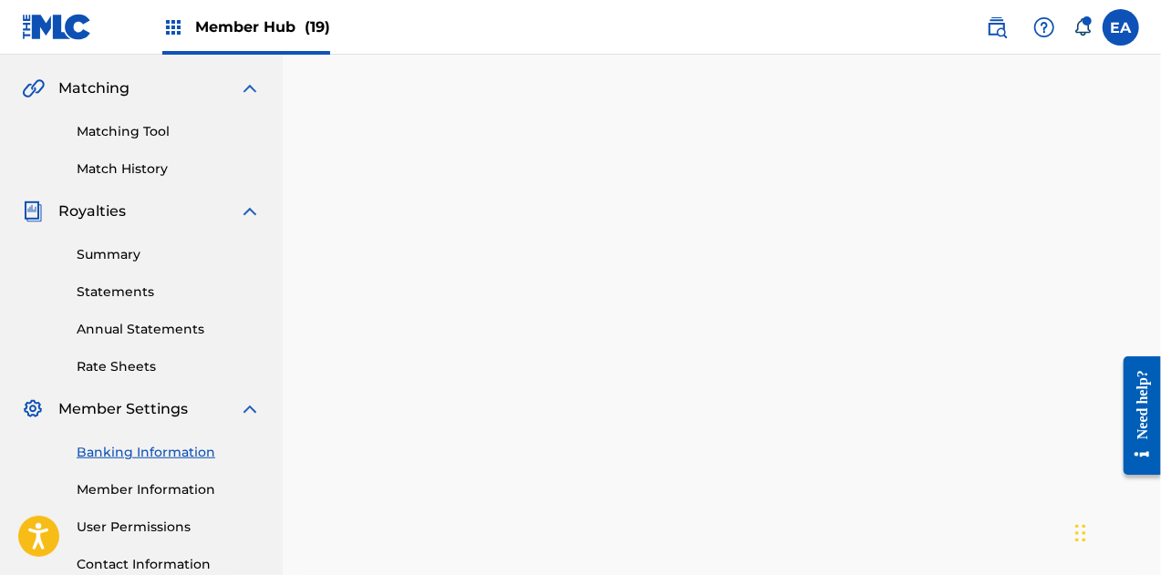
click at [1118, 8] on nav "Member Hub (19) EA EA Evan Adams eadams@audiam.com Notification Preferences Pro…" at bounding box center [580, 27] width 1161 height 55
click at [1118, 16] on label at bounding box center [1120, 27] width 36 height 36
click at [1121, 27] on input "EA Evan Adams eadams@audiam.com Notification Preferences Profile Log out" at bounding box center [1121, 27] width 0 height 0
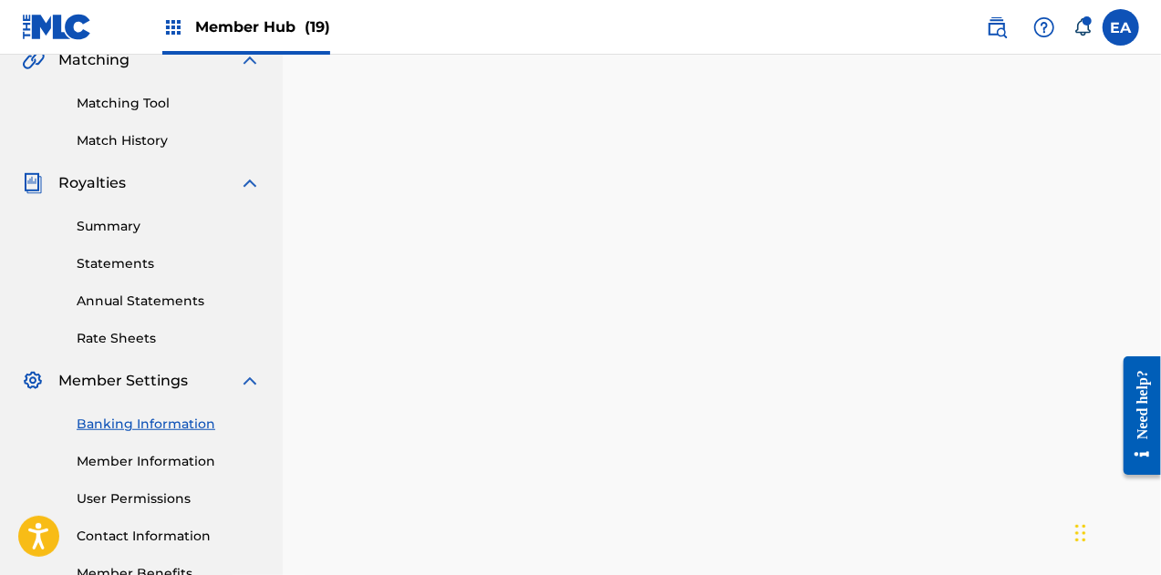
scroll to position [413, 0]
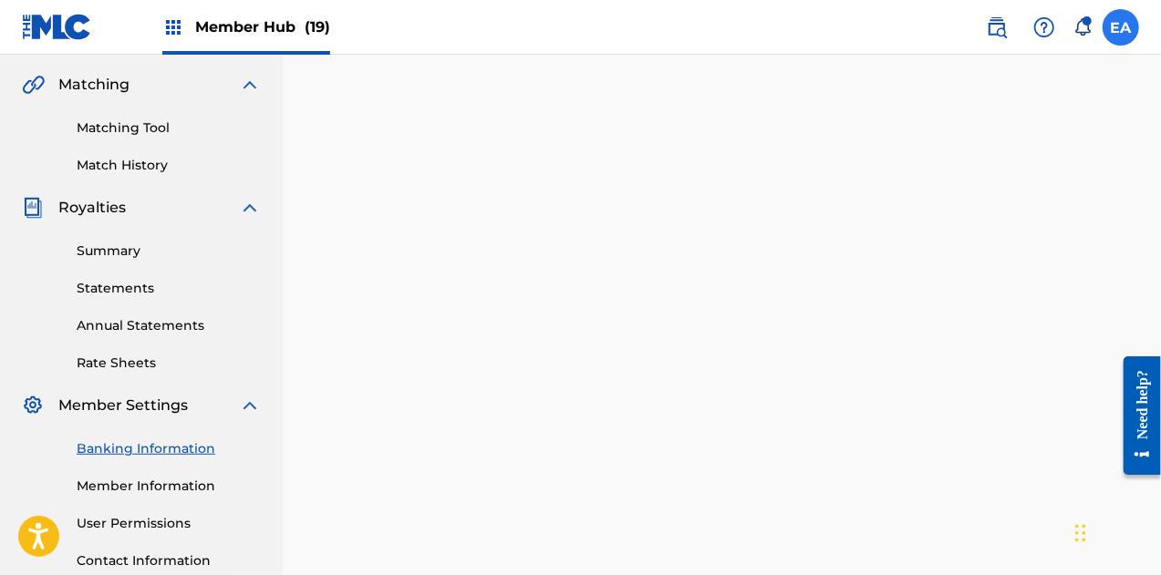
click at [1109, 18] on label at bounding box center [1120, 27] width 36 height 36
click at [1121, 27] on input "EA Evan Adams eadams@audiam.com Notification Preferences Profile Log out" at bounding box center [1121, 27] width 0 height 0
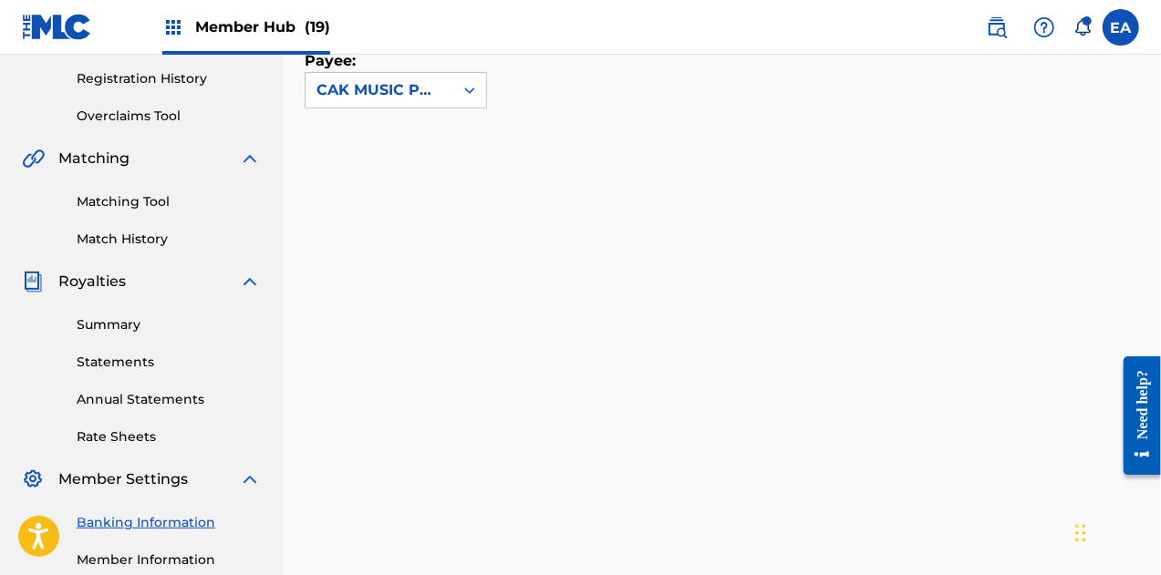
scroll to position [336, 0]
